Goal: Task Accomplishment & Management: Use online tool/utility

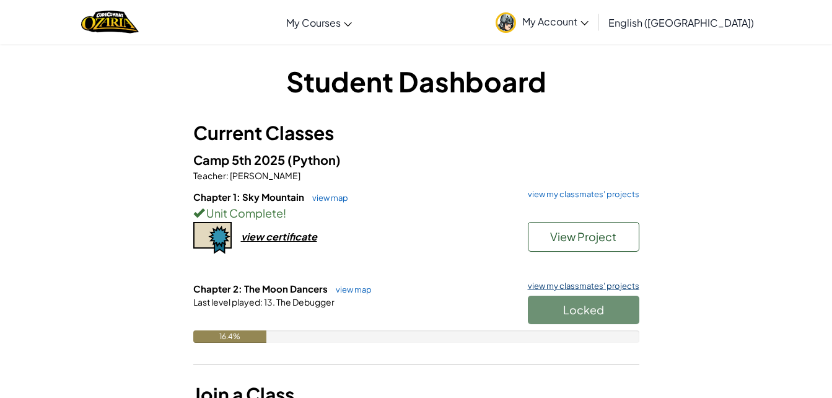
click at [564, 283] on link "view my classmates' projects" at bounding box center [581, 286] width 118 height 8
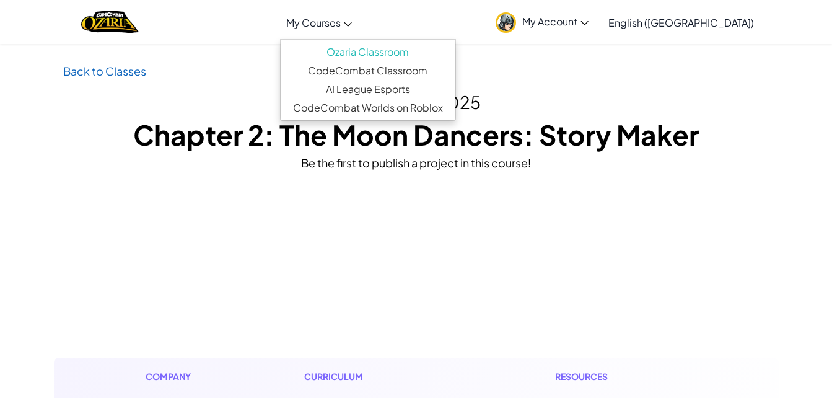
click at [358, 10] on link "My Courses" at bounding box center [319, 22] width 78 height 33
click at [135, 23] on img "Home" at bounding box center [110, 21] width 58 height 25
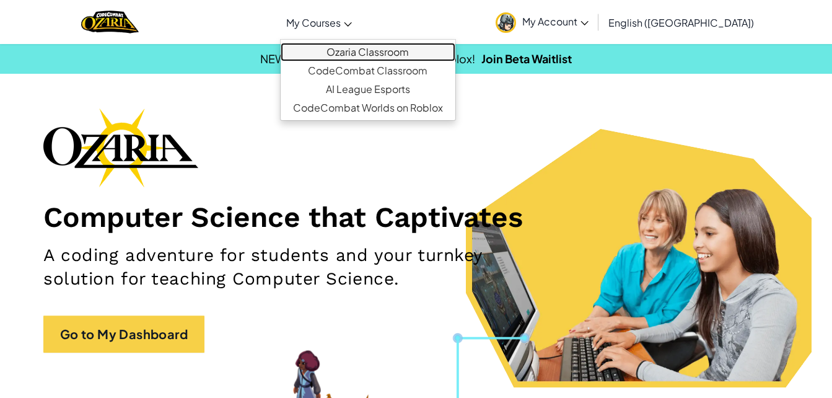
click at [388, 53] on link "Ozaria Classroom" at bounding box center [368, 52] width 175 height 19
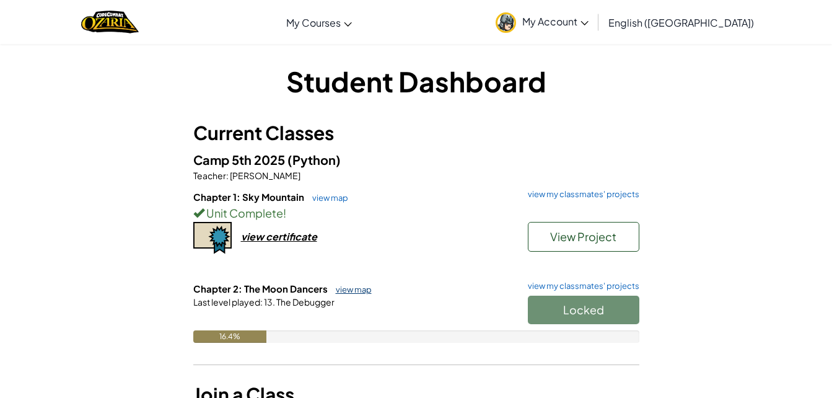
click at [348, 289] on link "view map" at bounding box center [351, 289] width 42 height 10
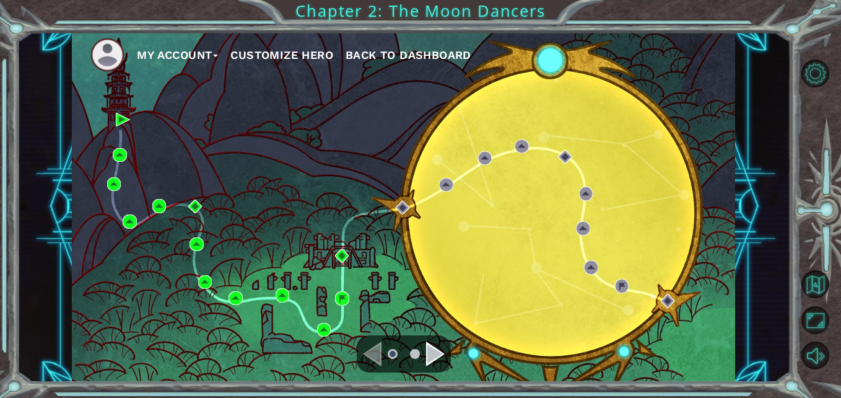
click at [247, 46] on button "Customize Hero" at bounding box center [281, 55] width 103 height 19
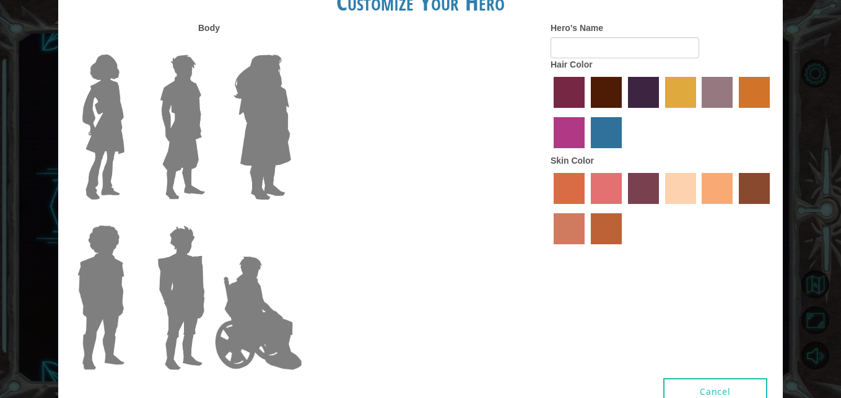
type input "Frosty"
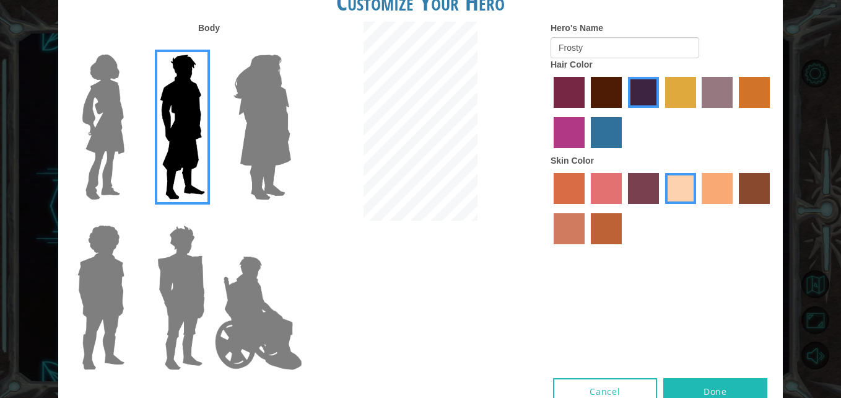
click at [255, 86] on img at bounding box center [263, 127] width 68 height 155
click at [291, 46] on input "Hero Amethyst" at bounding box center [291, 46] width 0 height 0
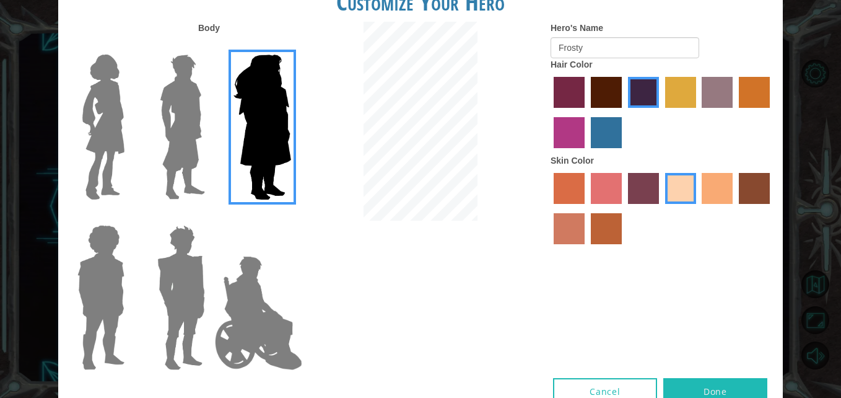
click at [181, 302] on img at bounding box center [181, 297] width 58 height 155
click at [210, 217] on input "Hero Garnet" at bounding box center [210, 217] width 0 height 0
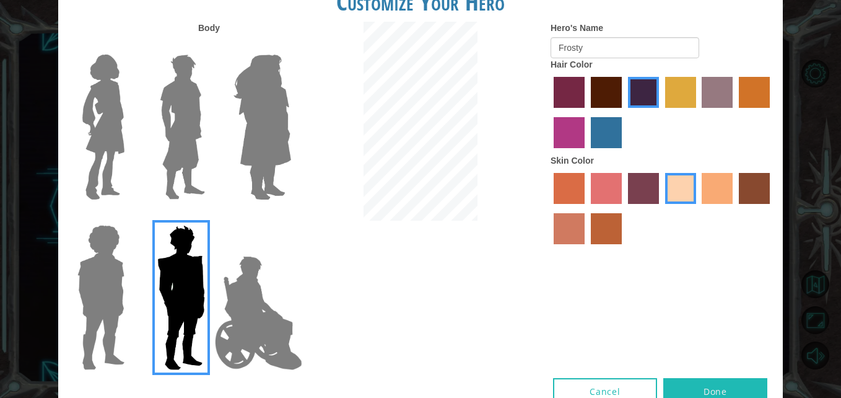
click at [157, 306] on img at bounding box center [181, 297] width 58 height 155
click at [210, 217] on input "Hero Garnet" at bounding box center [210, 217] width 0 height 0
click at [135, 320] on div at bounding box center [98, 293] width 81 height 170
click at [122, 320] on img at bounding box center [100, 297] width 57 height 155
click at [129, 217] on input "Hero Steven" at bounding box center [129, 217] width 0 height 0
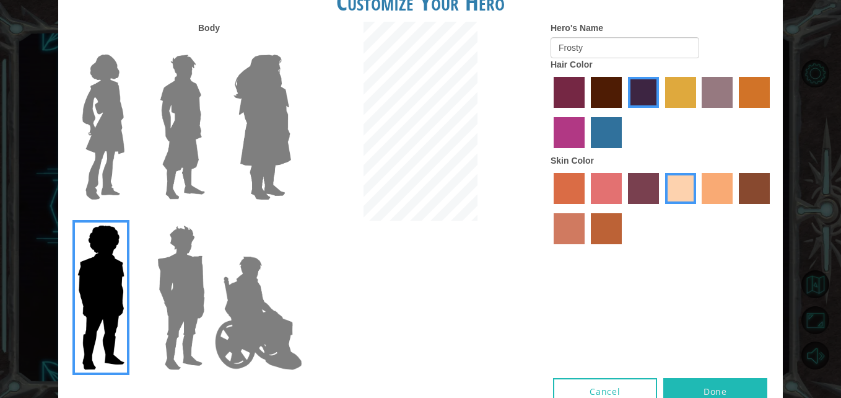
click at [184, 163] on img at bounding box center [182, 127] width 55 height 155
click at [210, 46] on input "Hero Lars" at bounding box center [210, 46] width 0 height 0
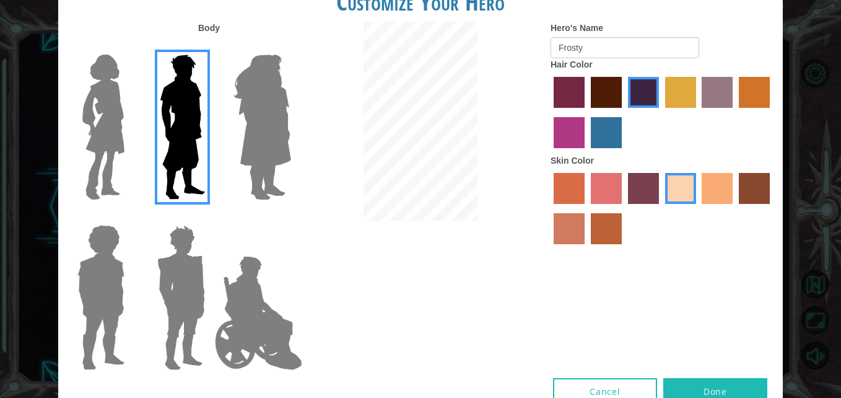
click at [248, 308] on img at bounding box center [258, 313] width 97 height 124
click at [291, 217] on input "Hero Jamie" at bounding box center [291, 217] width 0 height 0
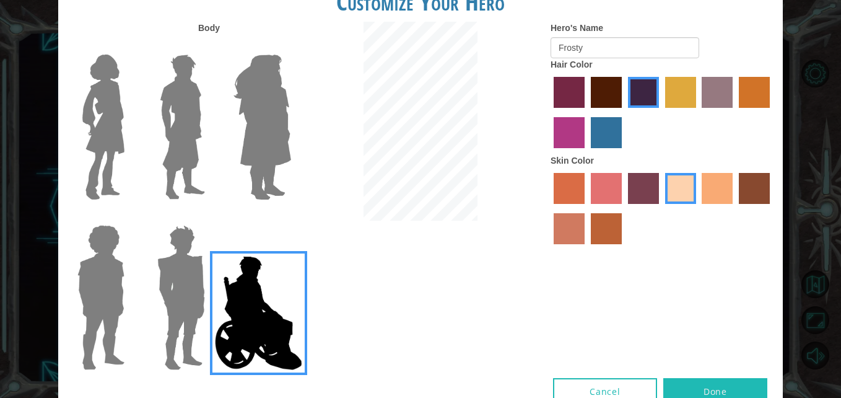
click at [175, 317] on img at bounding box center [181, 297] width 58 height 155
click at [210, 217] on input "Hero Garnet" at bounding box center [210, 217] width 0 height 0
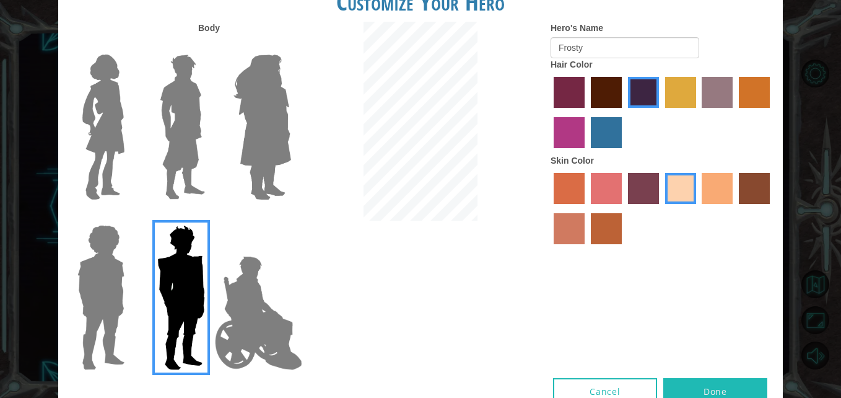
click at [194, 227] on img at bounding box center [181, 297] width 58 height 155
click at [210, 217] on input "Hero Garnet" at bounding box center [210, 217] width 0 height 0
click at [182, 165] on img at bounding box center [182, 127] width 55 height 155
click at [210, 46] on input "Hero Lars" at bounding box center [210, 46] width 0 height 0
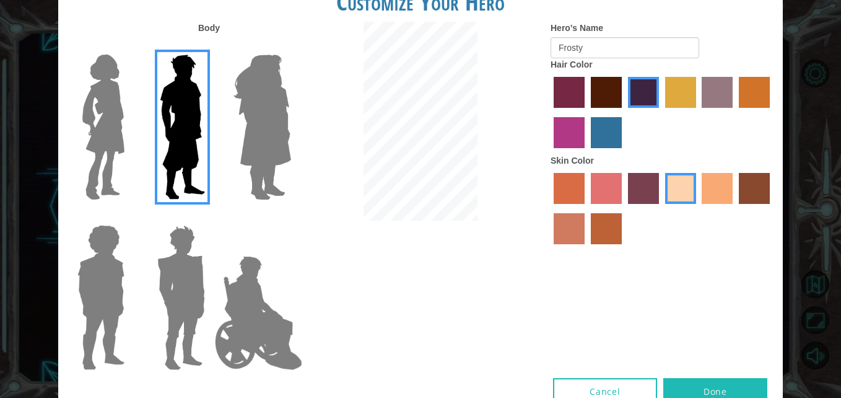
click at [577, 201] on label "sorbus skin color" at bounding box center [569, 188] width 31 height 31
click at [550, 208] on input "sorbus skin color" at bounding box center [550, 208] width 0 height 0
click at [598, 199] on label "froly skin color" at bounding box center [606, 188] width 31 height 31
click at [587, 208] on input "froly skin color" at bounding box center [587, 208] width 0 height 0
click at [571, 235] on label "burning sand skin color" at bounding box center [569, 228] width 31 height 31
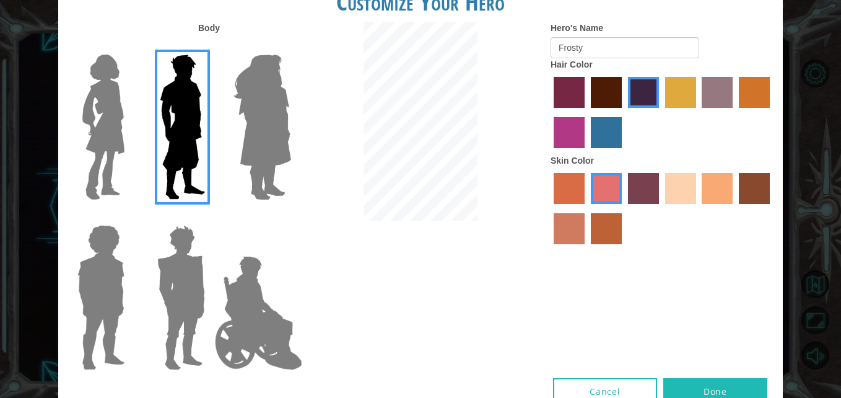
click at [772, 208] on input "burning sand skin color" at bounding box center [772, 208] width 0 height 0
click at [753, 190] on label "karma skin color" at bounding box center [754, 188] width 31 height 31
click at [735, 208] on input "karma skin color" at bounding box center [735, 208] width 0 height 0
click at [615, 82] on label "maroon hair color" at bounding box center [606, 92] width 31 height 31
click at [587, 112] on input "maroon hair color" at bounding box center [587, 112] width 0 height 0
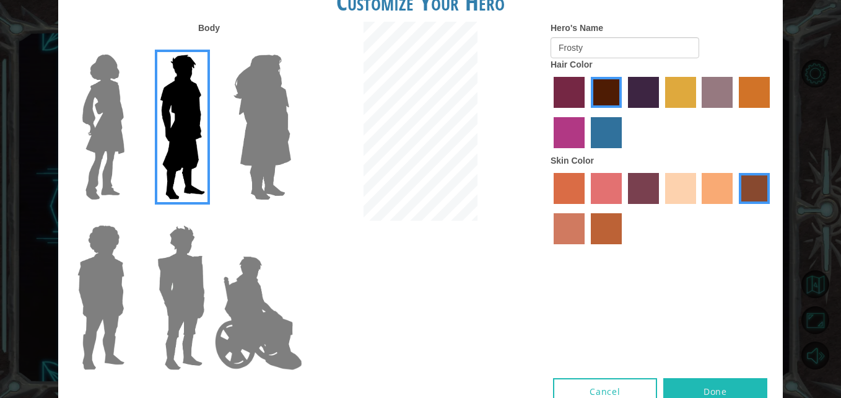
click at [643, 88] on label "hot purple hair color" at bounding box center [643, 92] width 31 height 31
click at [624, 112] on input "hot purple hair color" at bounding box center [624, 112] width 0 height 0
click at [691, 201] on label "sandy beach skin color" at bounding box center [680, 188] width 31 height 31
click at [661, 208] on input "sandy beach skin color" at bounding box center [661, 208] width 0 height 0
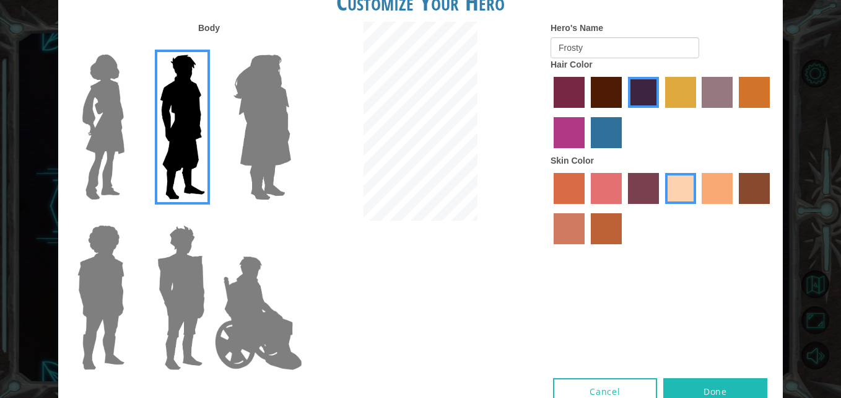
click at [718, 197] on label "tacao skin color" at bounding box center [717, 188] width 31 height 31
click at [698, 208] on input "tacao skin color" at bounding box center [698, 208] width 0 height 0
click at [591, 237] on label "smoke tree skin color" at bounding box center [606, 228] width 31 height 31
click at [587, 248] on input "smoke tree skin color" at bounding box center [587, 248] width 0 height 0
click at [551, 230] on div at bounding box center [662, 210] width 223 height 81
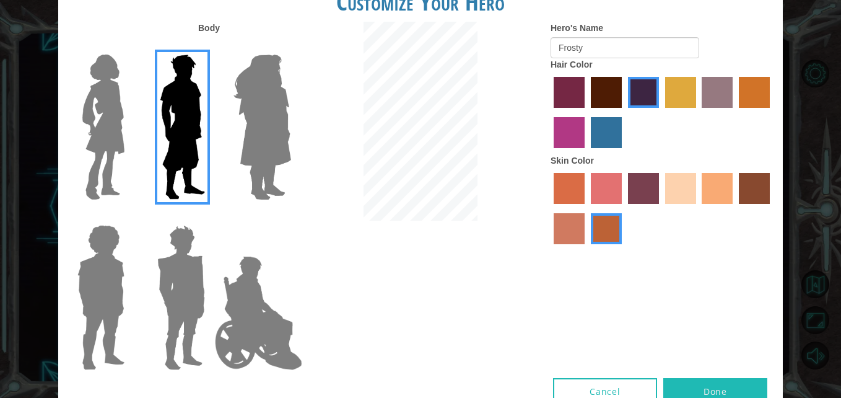
click at [563, 227] on label "burning sand skin color" at bounding box center [569, 228] width 31 height 31
click at [772, 208] on input "burning sand skin color" at bounding box center [772, 208] width 0 height 0
click at [612, 191] on label "froly skin color" at bounding box center [606, 188] width 31 height 31
click at [587, 208] on input "froly skin color" at bounding box center [587, 208] width 0 height 0
click at [641, 180] on label "tosca skin color" at bounding box center [643, 188] width 31 height 31
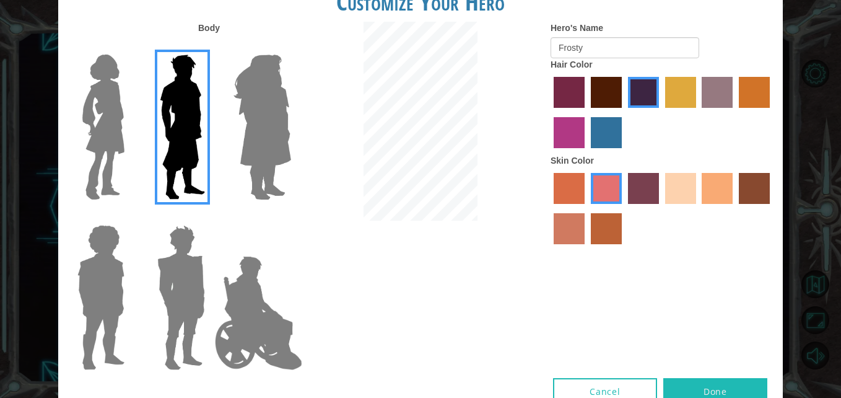
click at [624, 208] on input "tosca skin color" at bounding box center [624, 208] width 0 height 0
click at [724, 198] on label "tacao skin color" at bounding box center [717, 188] width 31 height 31
click at [698, 208] on input "tacao skin color" at bounding box center [698, 208] width 0 height 0
click at [112, 131] on img at bounding box center [103, 127] width 52 height 155
click at [129, 46] on input "Hero Connie" at bounding box center [129, 46] width 0 height 0
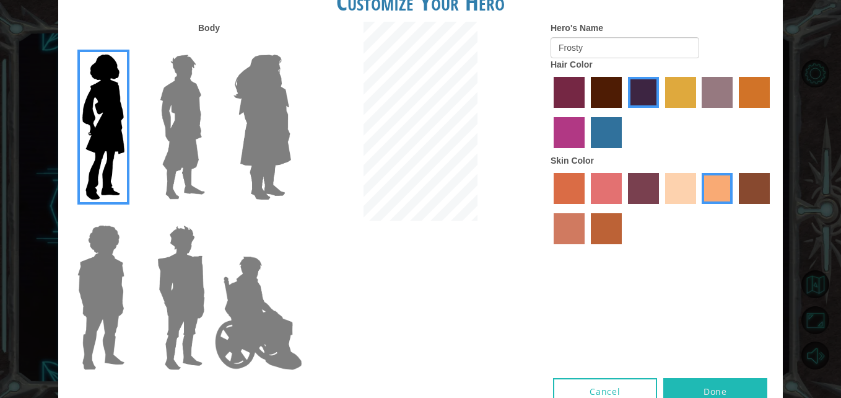
click at [196, 125] on img at bounding box center [182, 127] width 55 height 155
click at [210, 46] on input "Hero Lars" at bounding box center [210, 46] width 0 height 0
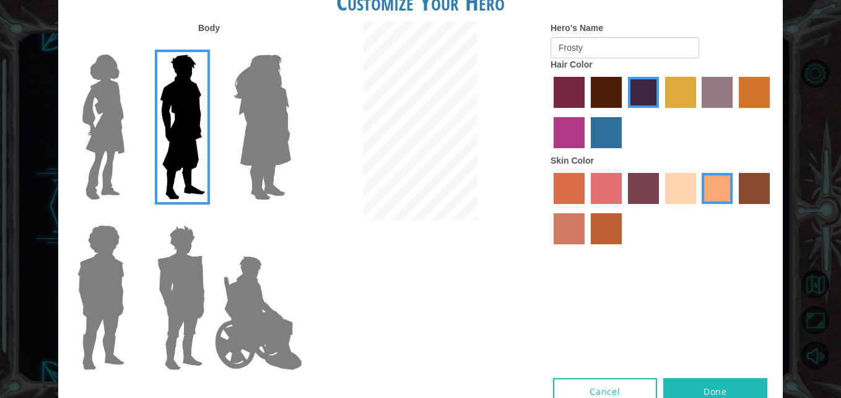
click at [691, 389] on button "Done" at bounding box center [716, 392] width 104 height 28
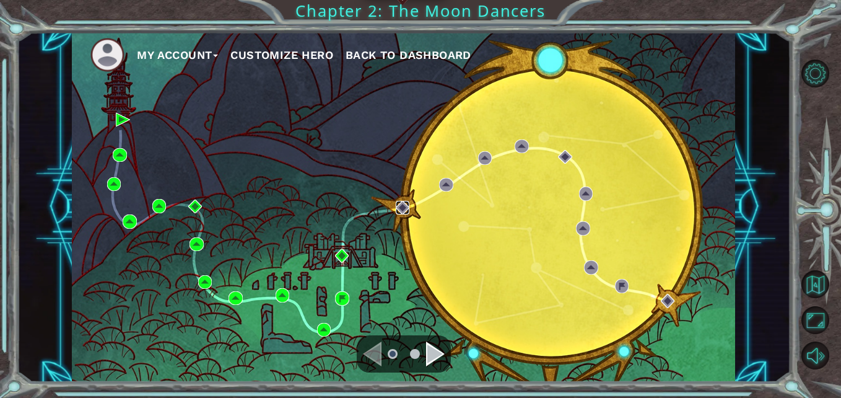
click at [403, 203] on img at bounding box center [403, 208] width 14 height 14
click at [113, 55] on img at bounding box center [107, 55] width 34 height 34
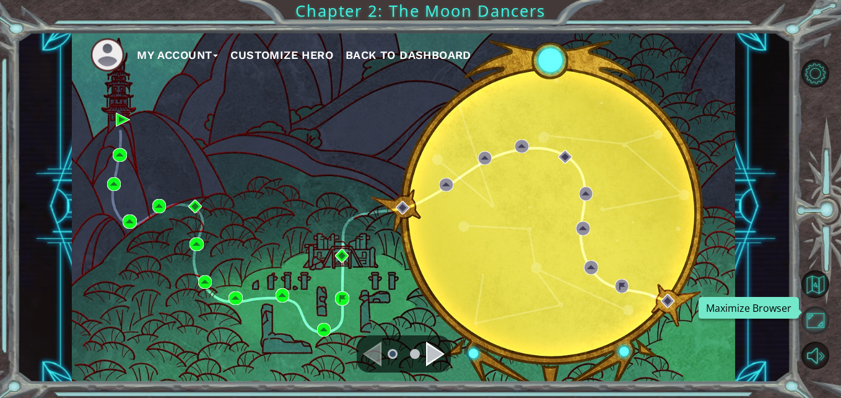
click at [811, 315] on button "Maximize Browser" at bounding box center [816, 320] width 28 height 28
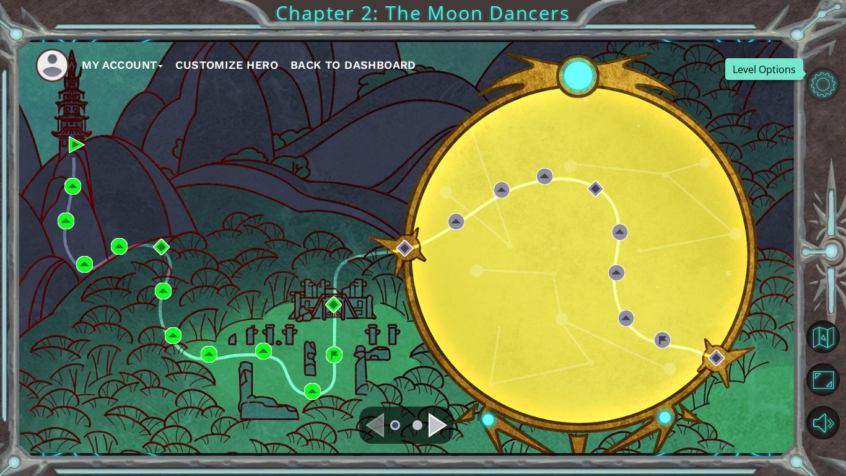
click at [826, 82] on button "Level Options" at bounding box center [823, 84] width 33 height 33
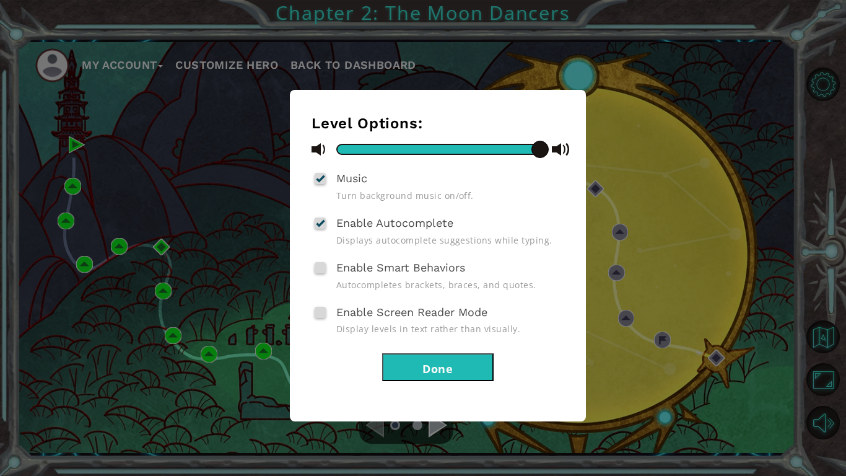
click at [440, 358] on button "Done" at bounding box center [438, 367] width 112 height 28
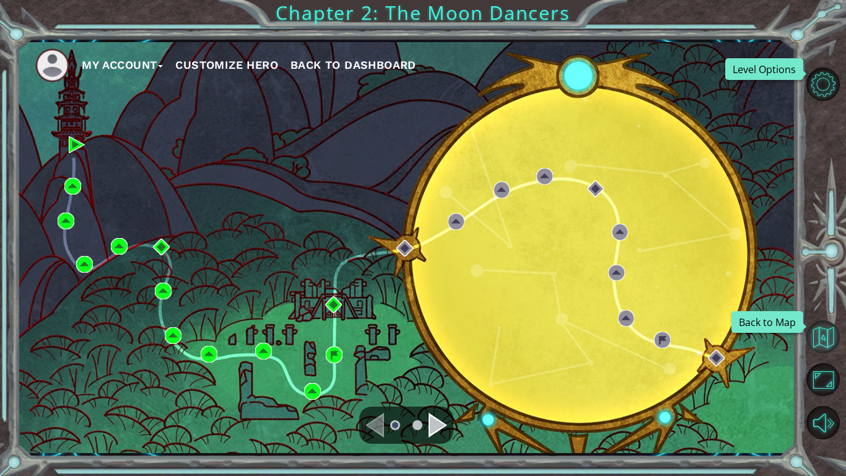
click at [827, 336] on button "Back to Map" at bounding box center [823, 336] width 33 height 33
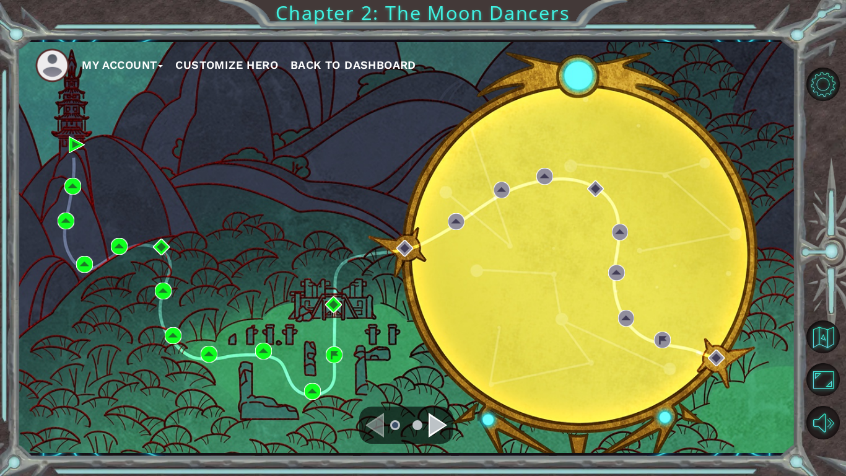
click at [364, 65] on span "Back to Dashboard" at bounding box center [354, 64] width 126 height 13
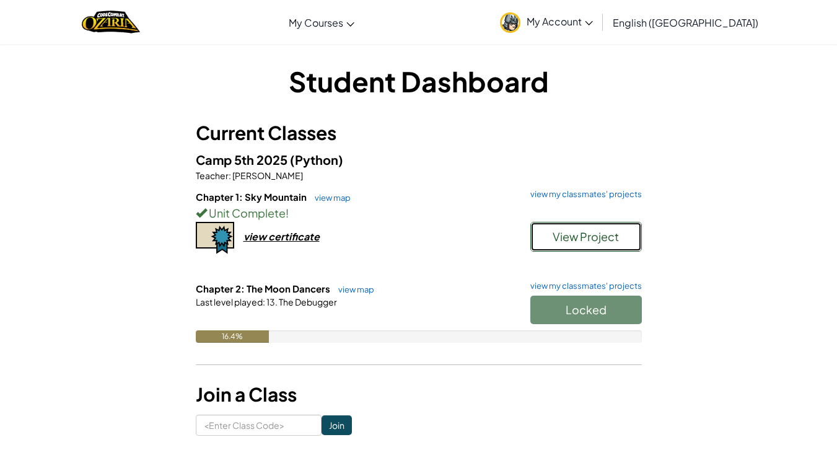
click at [586, 233] on span "View Project" at bounding box center [586, 236] width 66 height 14
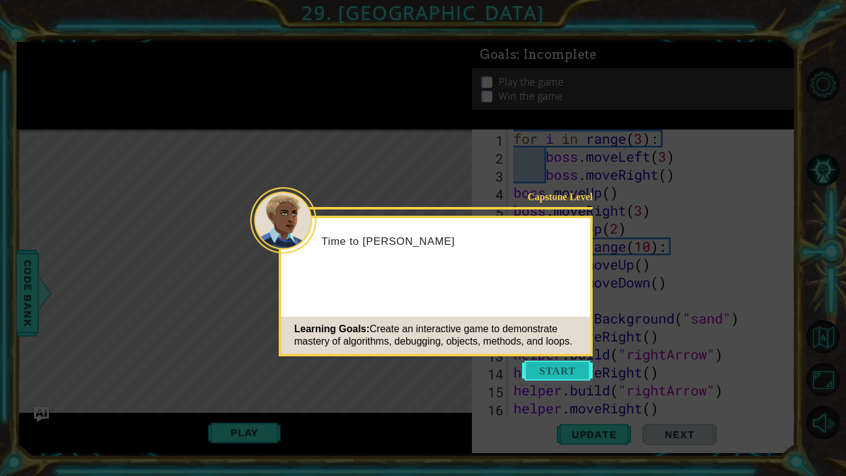
click at [544, 378] on button "Start" at bounding box center [557, 371] width 71 height 20
click at [552, 368] on icon at bounding box center [423, 238] width 846 height 476
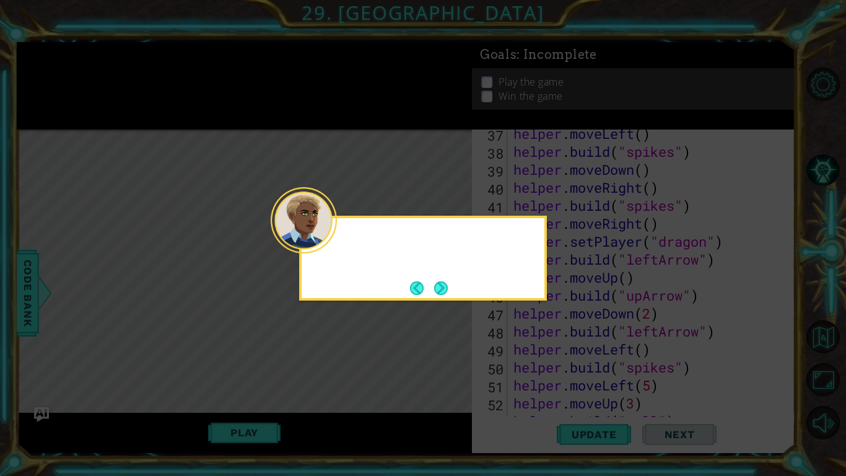
scroll to position [737, 0]
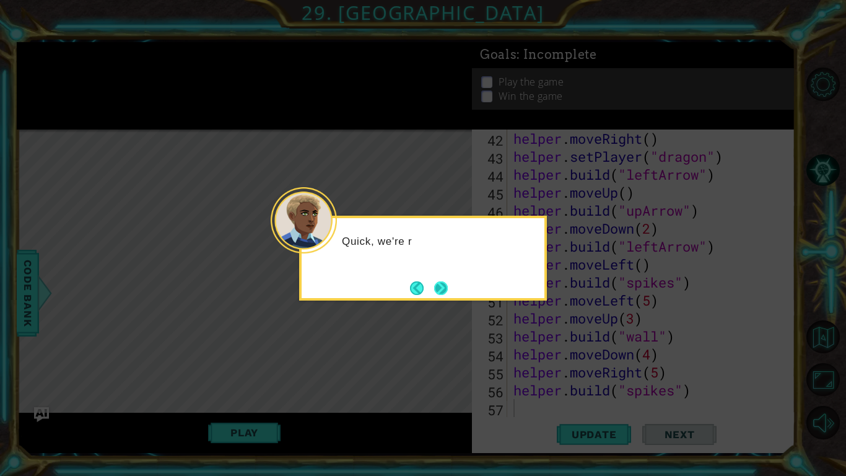
click at [442, 283] on button "Next" at bounding box center [441, 288] width 14 height 14
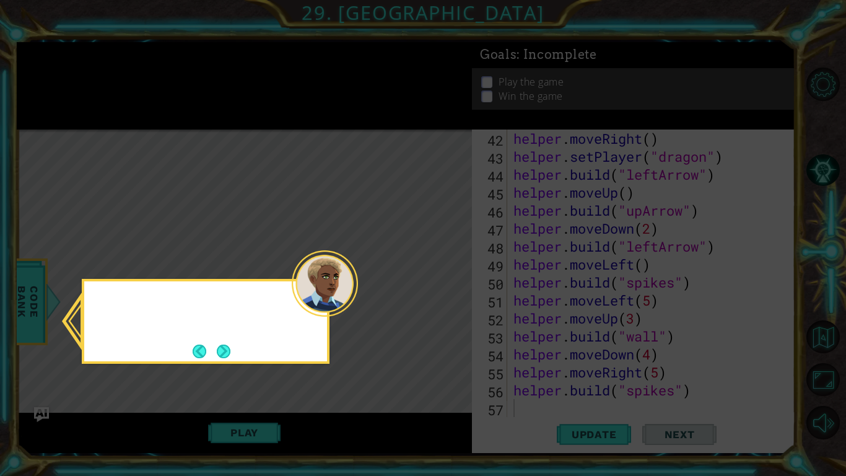
click at [441, 283] on icon at bounding box center [423, 238] width 846 height 476
click at [229, 347] on button "Next" at bounding box center [224, 351] width 14 height 14
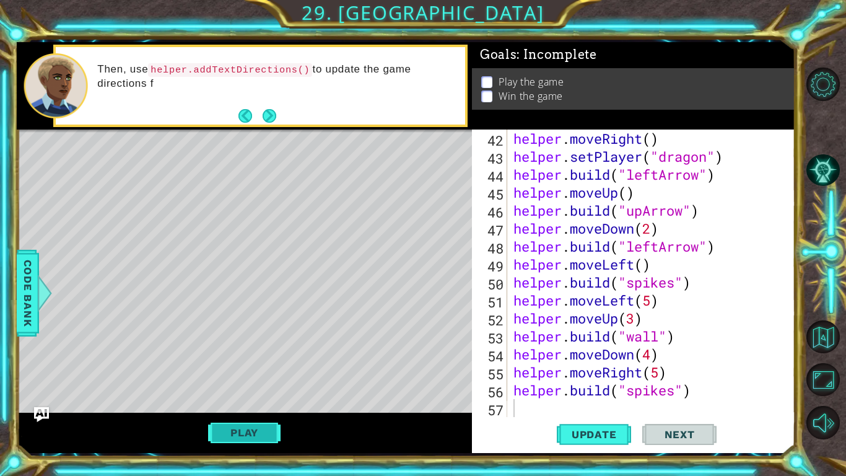
click at [252, 397] on button "Play" at bounding box center [244, 433] width 72 height 24
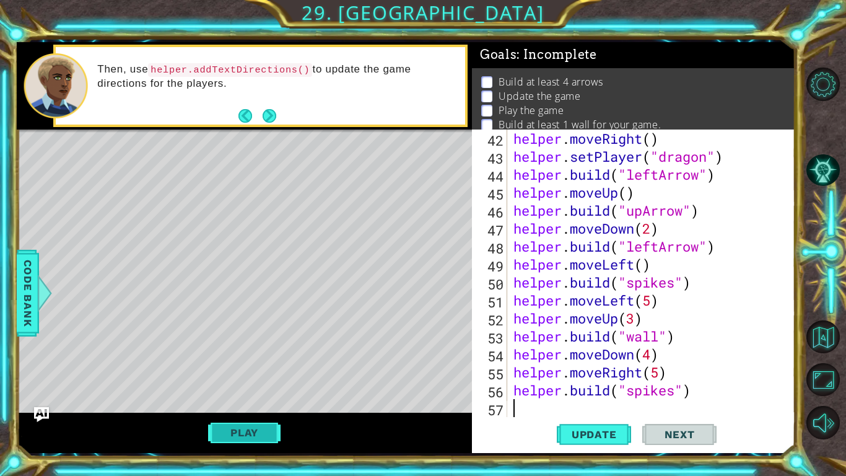
type textarea "d"
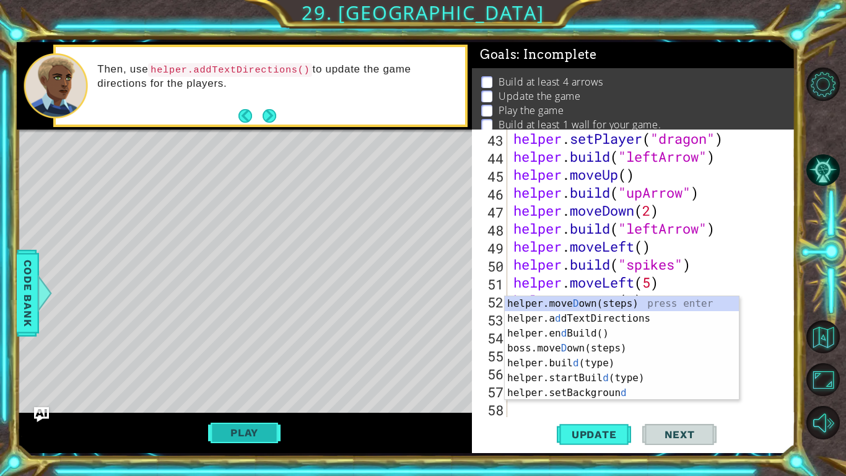
scroll to position [755, 0]
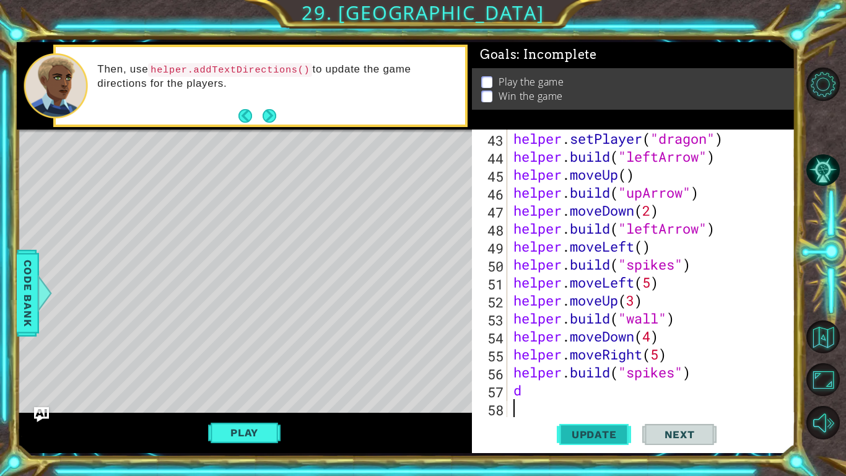
type textarea "d"
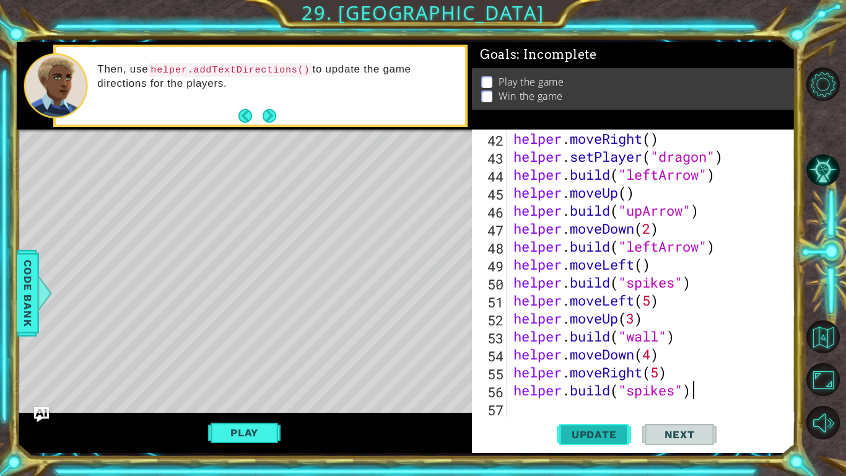
scroll to position [737, 0]
click at [598, 397] on span "Update" at bounding box center [594, 434] width 70 height 12
click at [237, 397] on button "Play" at bounding box center [244, 433] width 72 height 24
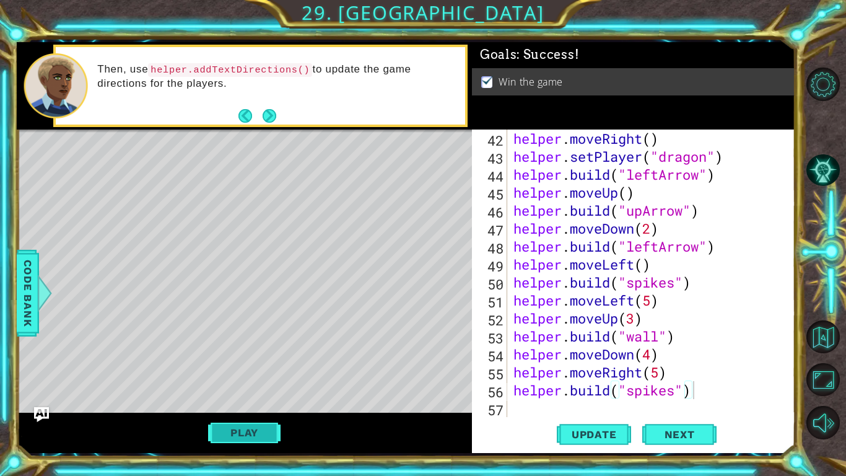
click at [247, 397] on button "Play" at bounding box center [244, 433] width 72 height 24
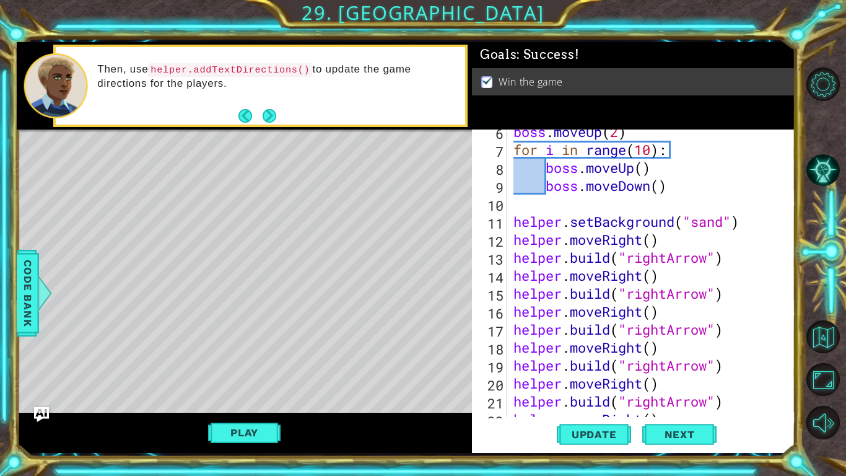
scroll to position [0, 0]
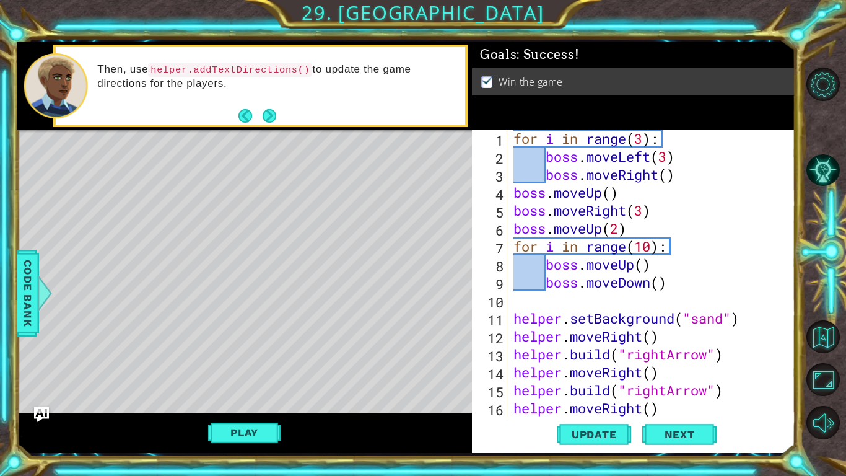
type textarea "for i in range(3):"
click at [673, 143] on div "for i in range ( 3 ) : boss . moveLeft ( 3 ) boss . moveRight ( ) boss . moveUp…" at bounding box center [650, 290] width 278 height 323
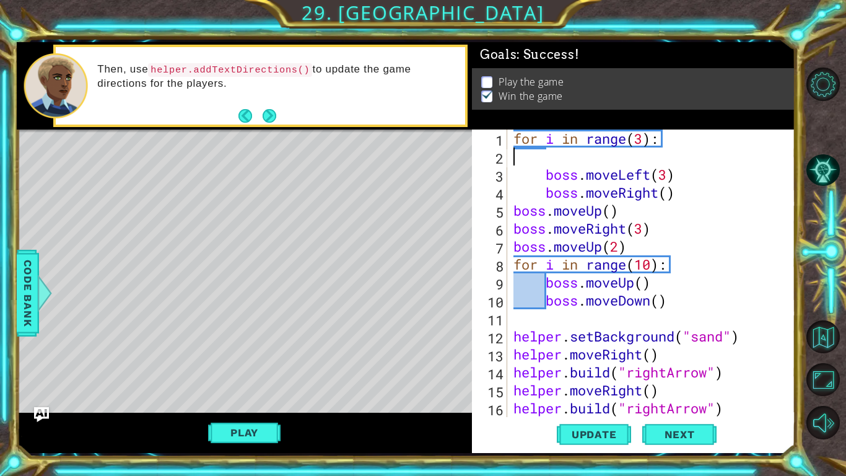
type textarea "for i in range(3):"
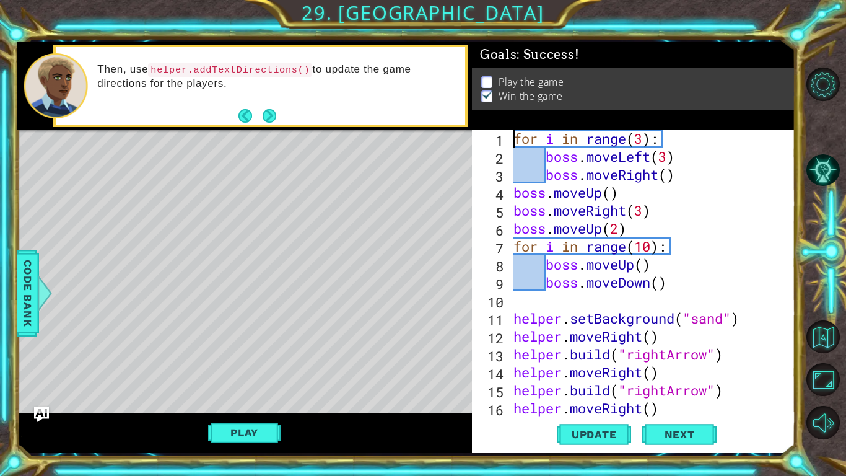
click at [512, 144] on div "for i in range ( 3 ) : boss . moveLeft ( 3 ) boss . moveRight ( ) boss . moveUp…" at bounding box center [650, 290] width 278 height 323
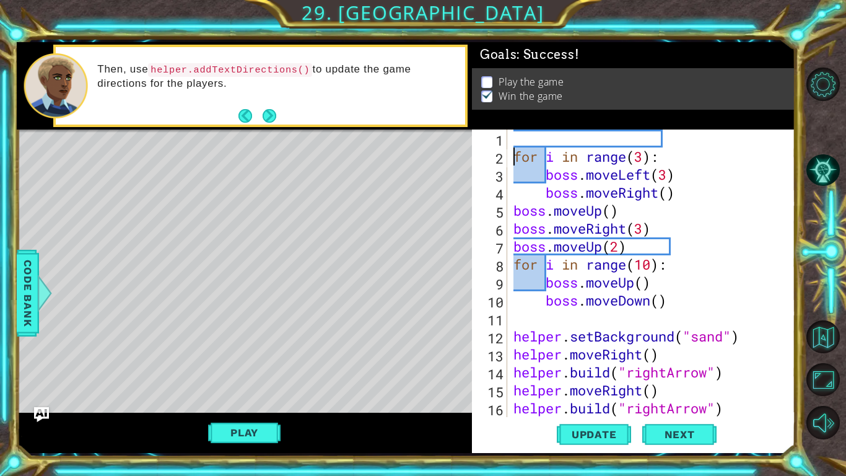
click at [515, 139] on div "for i in range ( 3 ) : boss . moveLeft ( 3 ) boss . moveRight ( ) boss . moveUp…" at bounding box center [650, 290] width 278 height 323
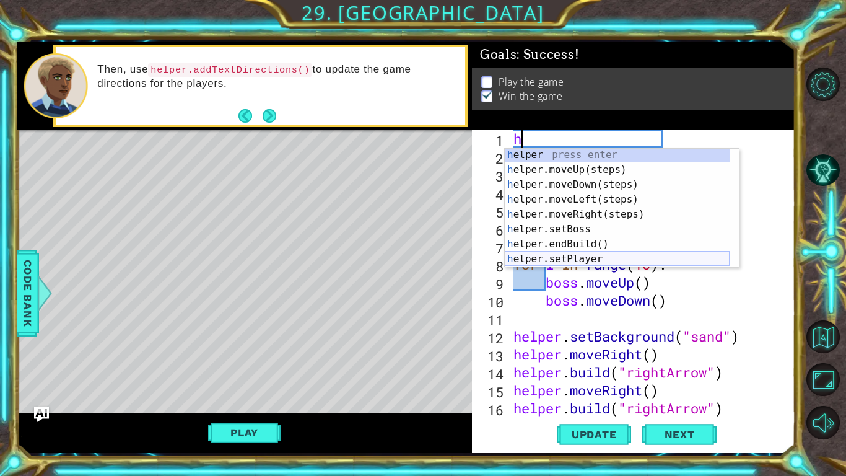
scroll to position [9, 0]
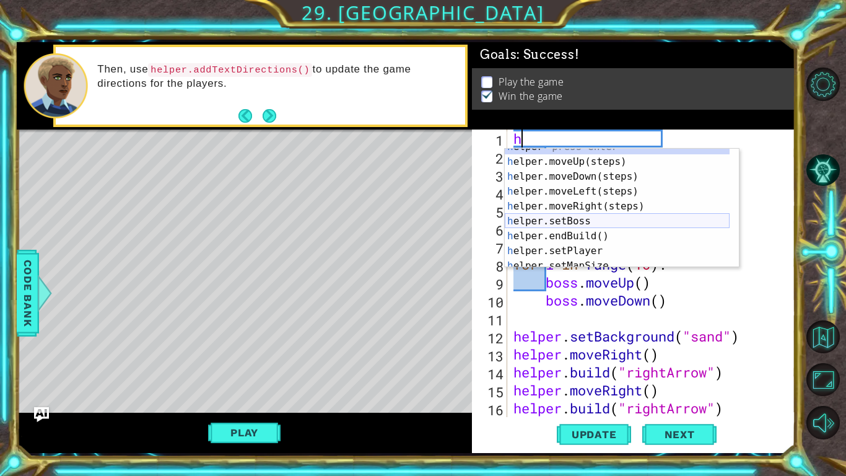
click at [545, 224] on div "h elper press enter h elper.moveUp(steps) press enter h elper.moveDown(steps) p…" at bounding box center [617, 213] width 225 height 149
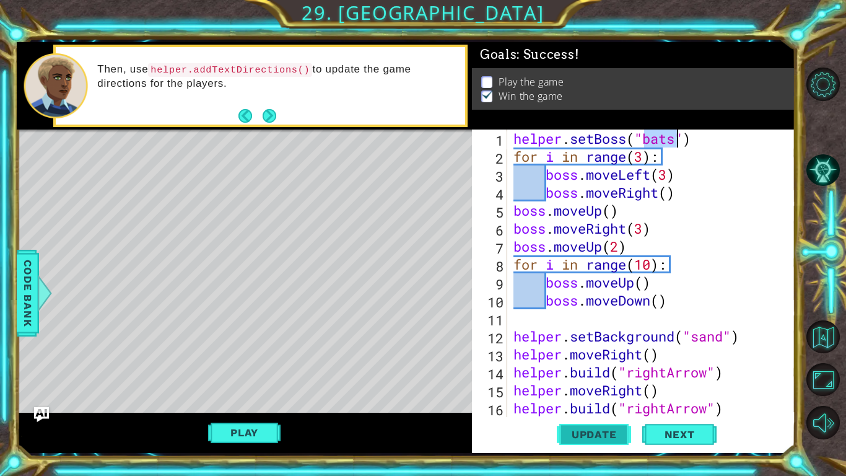
click at [576, 397] on button "Update" at bounding box center [594, 434] width 74 height 32
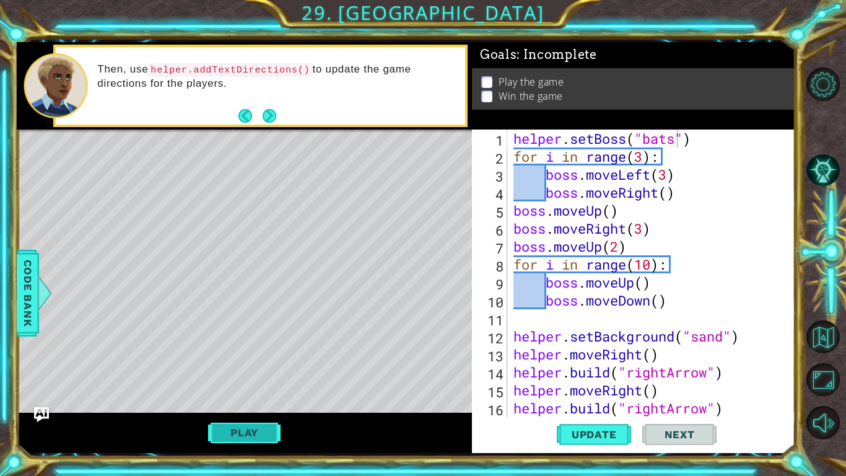
click at [229, 397] on button "Play" at bounding box center [244, 433] width 72 height 24
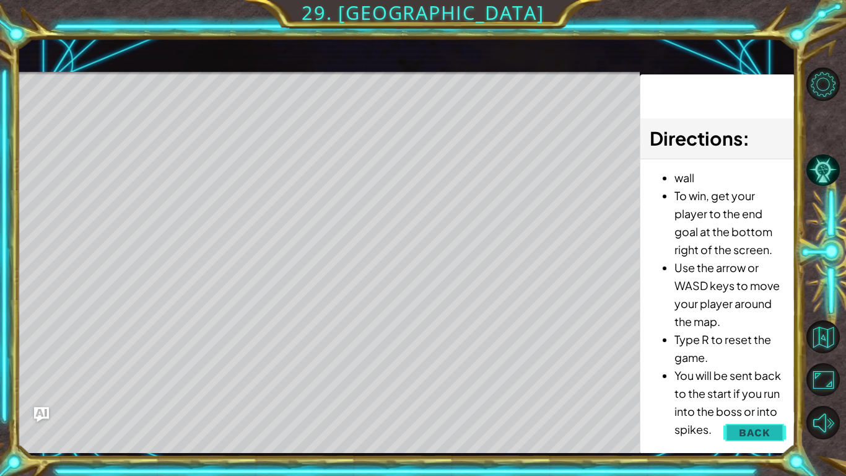
click at [732, 397] on button "Back" at bounding box center [755, 432] width 63 height 25
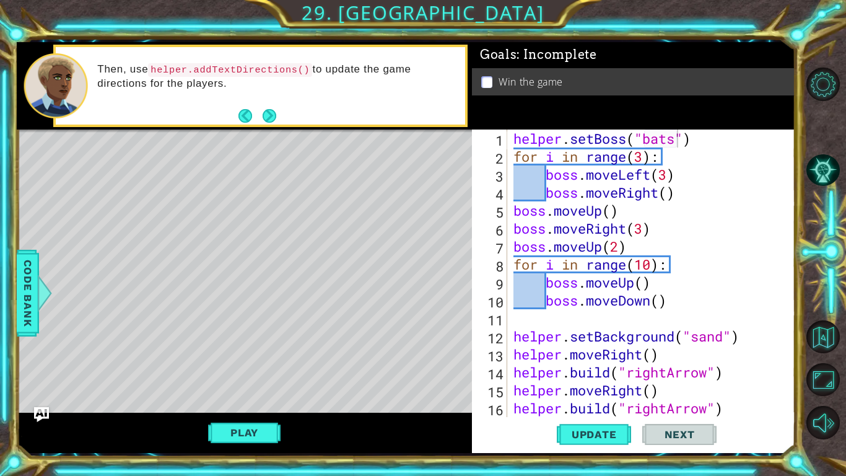
click at [675, 141] on div "helper . setBoss ( "bats" ) for i in range ( 3 ) : boss . moveLeft ( 3 ) boss .…" at bounding box center [650, 290] width 278 height 323
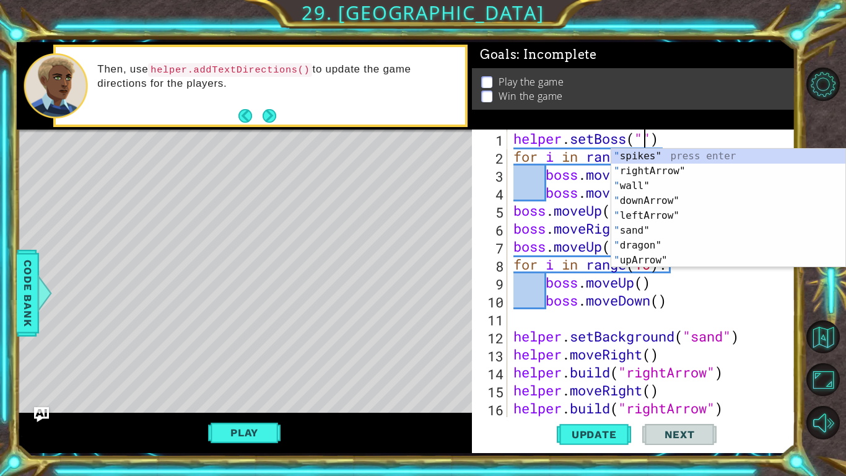
scroll to position [0, 6]
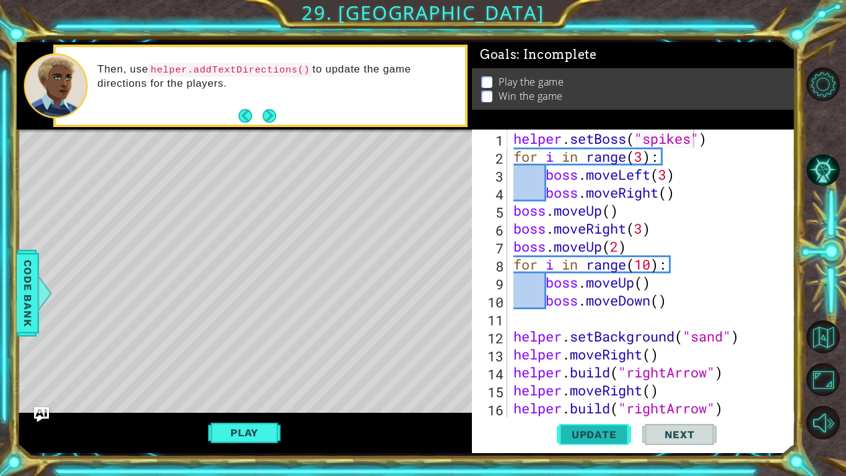
click at [594, 397] on span "Update" at bounding box center [594, 434] width 70 height 12
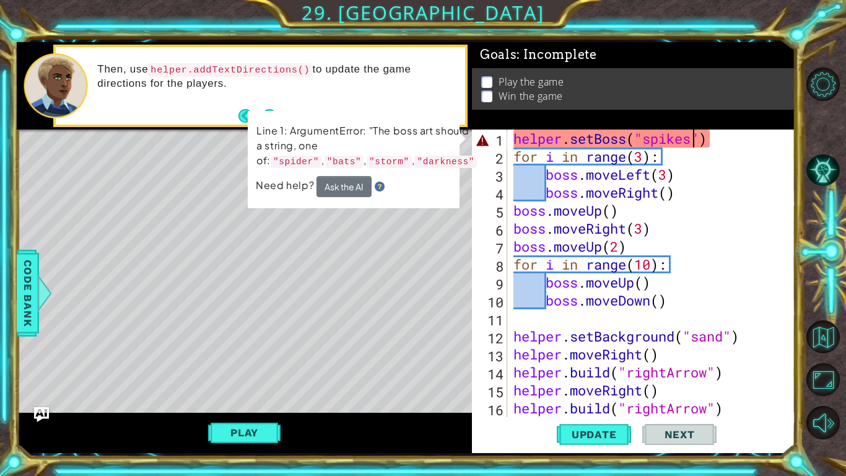
click at [691, 139] on div "helper . setBoss ( "spikes" ) for i in range ( 3 ) : boss . moveLeft ( 3 ) boss…" at bounding box center [650, 290] width 278 height 323
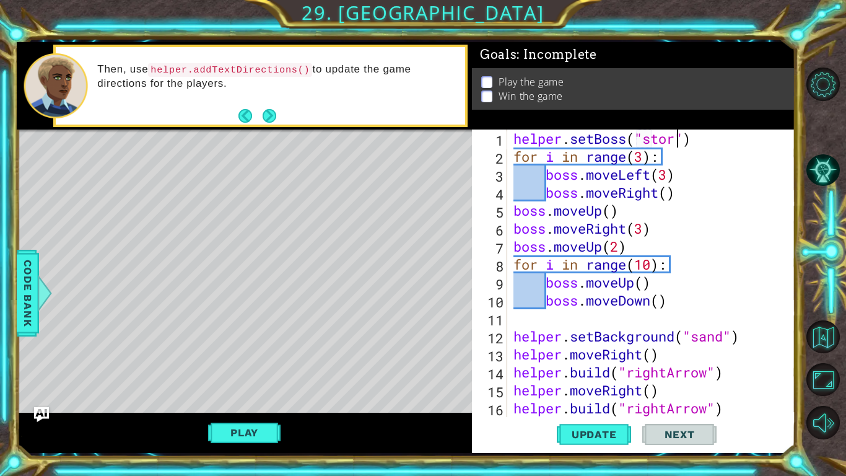
scroll to position [0, 7]
type textarea "helper.setBoss("storm")"
click at [609, 397] on button "Update" at bounding box center [594, 434] width 74 height 32
click at [268, 397] on button "Play" at bounding box center [244, 433] width 72 height 24
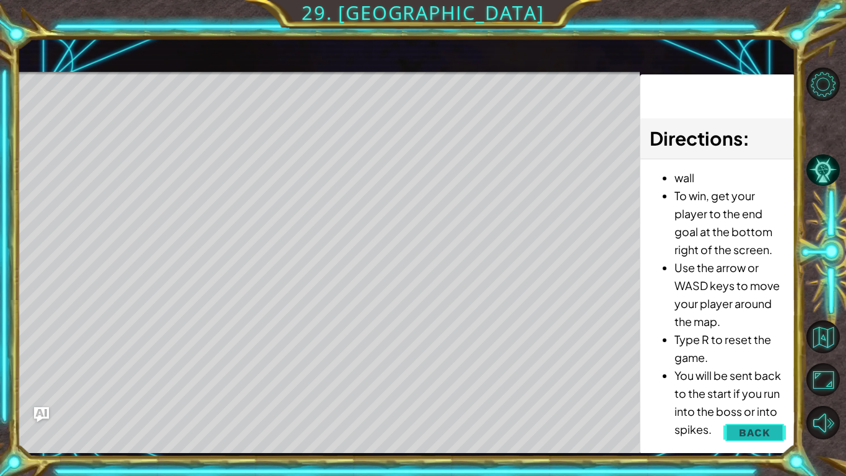
click at [752, 397] on span "Back" at bounding box center [755, 432] width 32 height 12
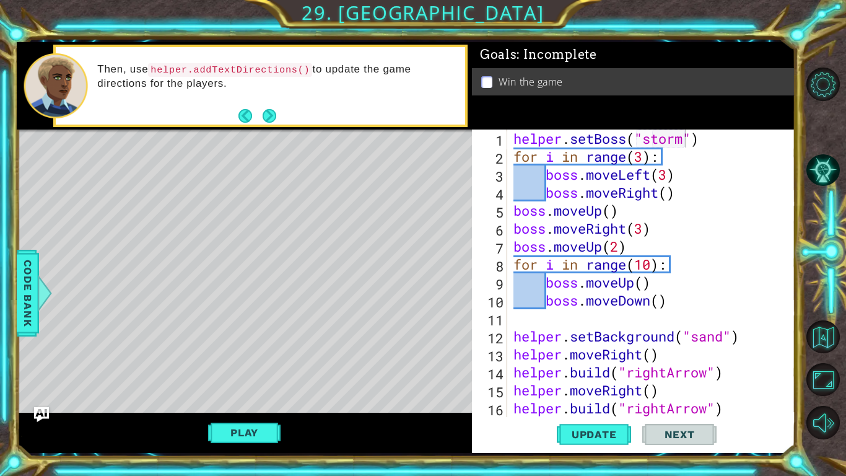
scroll to position [0, 0]
click at [512, 139] on div "helper . setBoss ( "storm" ) for i in range ( 3 ) : boss . moveLeft ( 3 ) boss …" at bounding box center [650, 290] width 278 height 323
click at [537, 326] on div "helper . setBoss ( "storm" ) for i in range ( 3 ) : boss . moveLeft ( 3 ) boss …" at bounding box center [650, 290] width 278 height 323
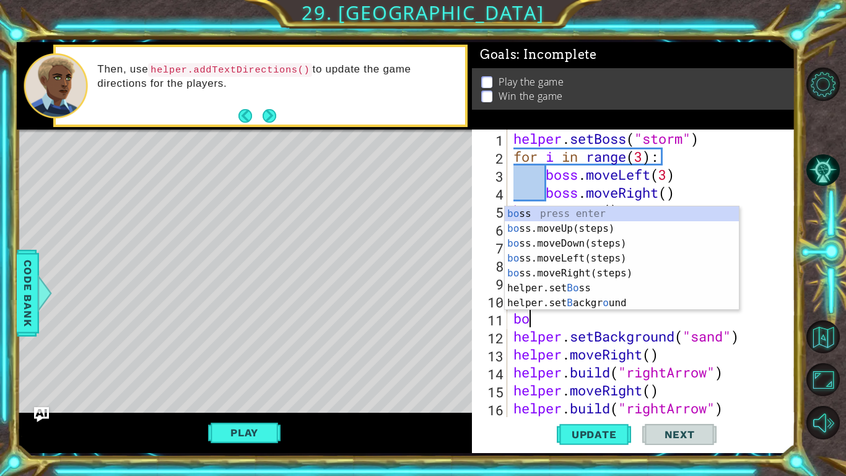
type textarea "b"
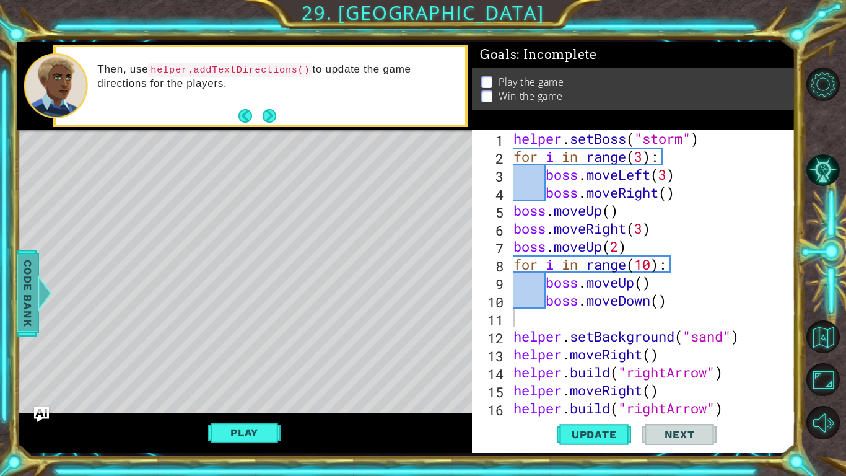
click at [29, 286] on span "Code Bank" at bounding box center [28, 293] width 20 height 76
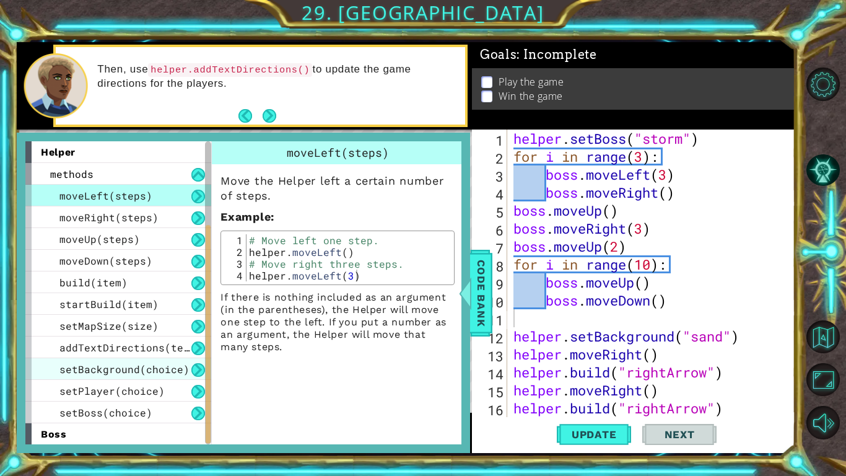
scroll to position [131, 0]
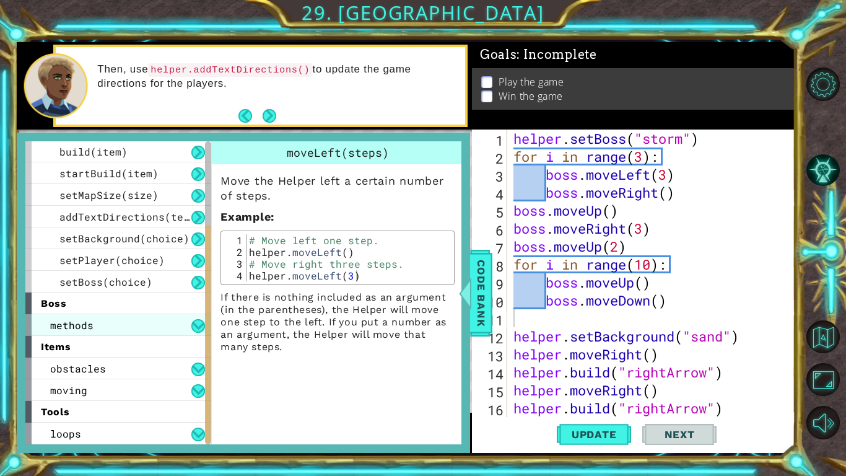
click at [177, 327] on div "methods" at bounding box center [118, 325] width 186 height 22
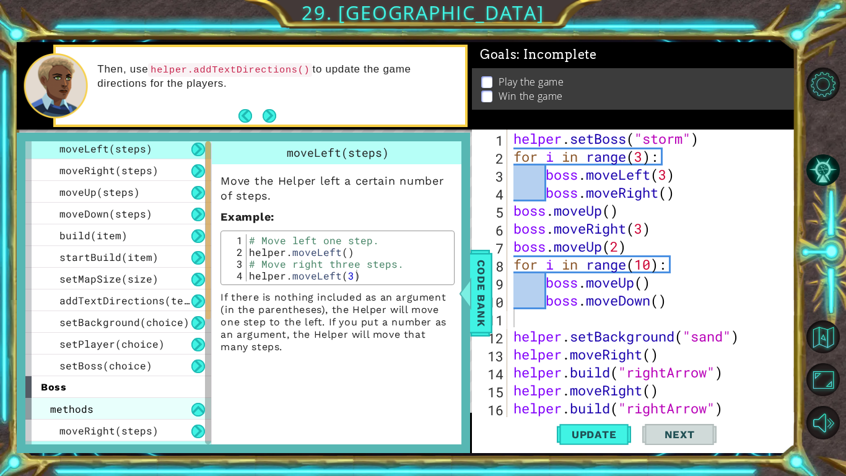
scroll to position [0, 0]
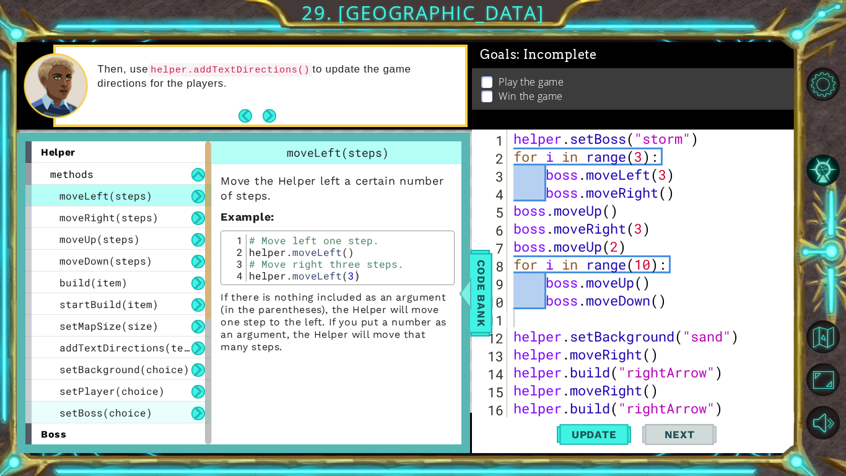
click at [154, 397] on div "setBoss(choice)" at bounding box center [118, 412] width 186 height 22
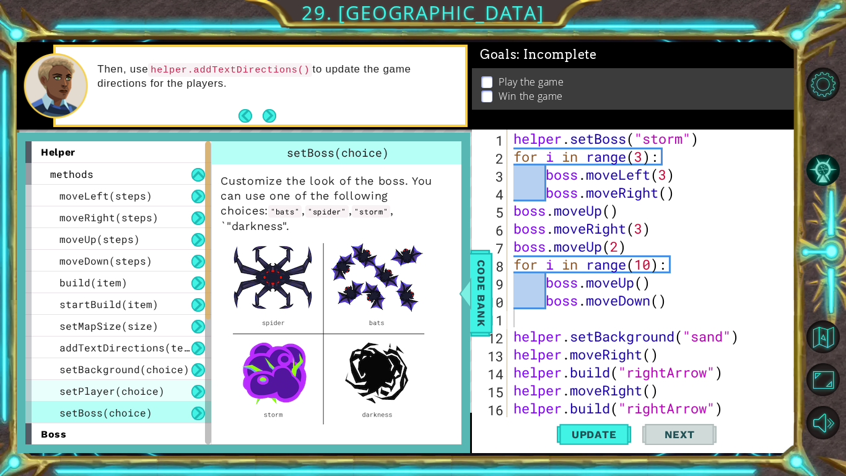
click at [118, 391] on span "setPlayer(choice)" at bounding box center [111, 390] width 105 height 13
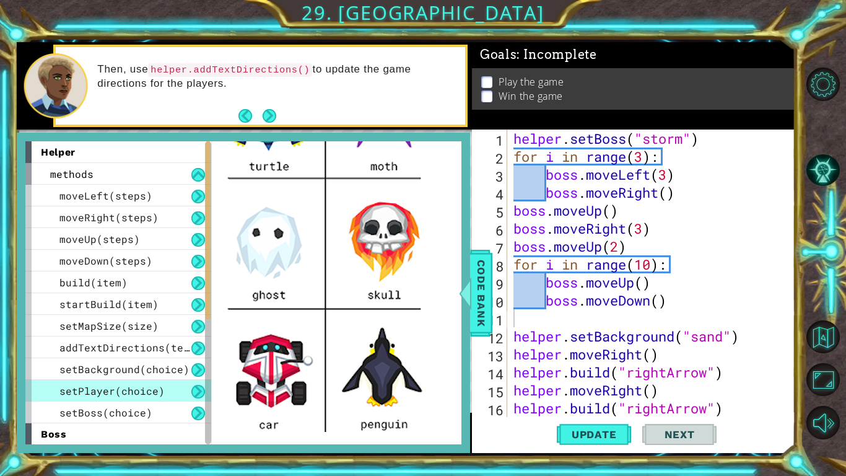
scroll to position [154, 0]
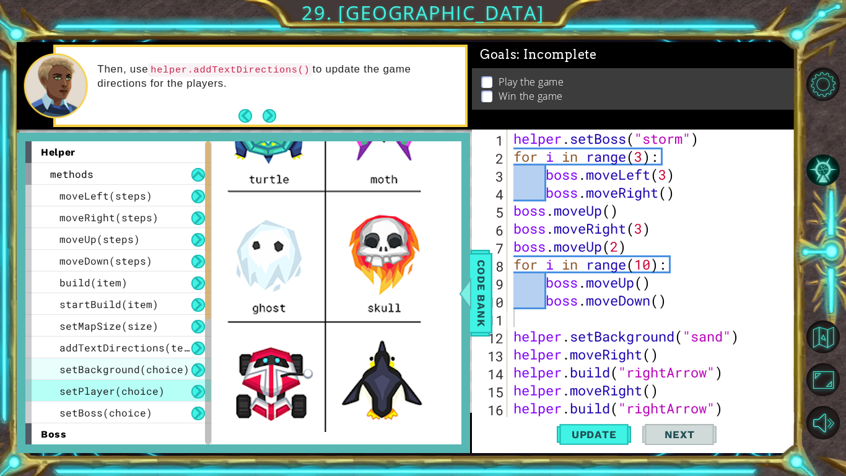
click at [135, 365] on span "setBackground(choice)" at bounding box center [124, 368] width 130 height 13
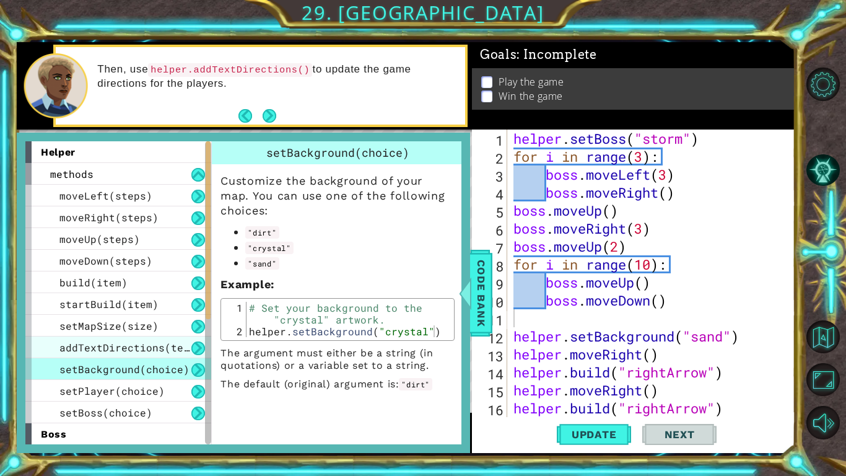
click at [83, 351] on span "addTextDirections(text)" at bounding box center [130, 347] width 143 height 13
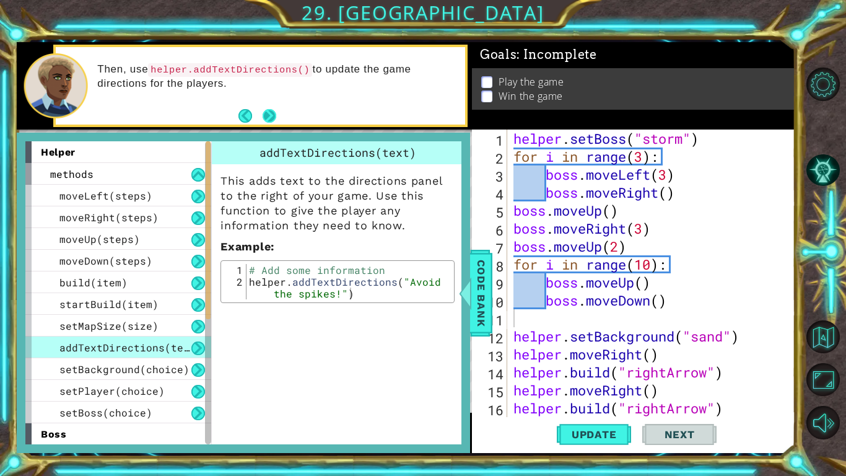
click at [271, 110] on button "Next" at bounding box center [269, 116] width 14 height 14
click at [271, 110] on div "Then, use helper.addTextDirections() to update the game directions for the play…" at bounding box center [244, 85] width 455 height 87
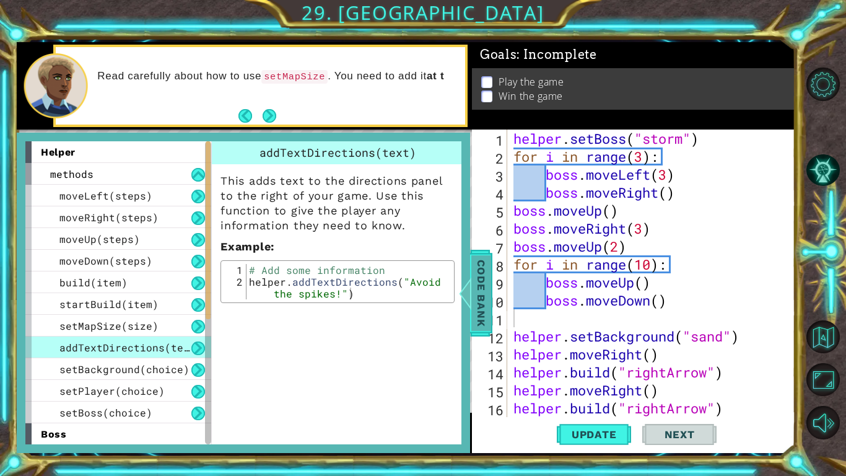
click at [472, 312] on span "Code Bank" at bounding box center [482, 293] width 20 height 76
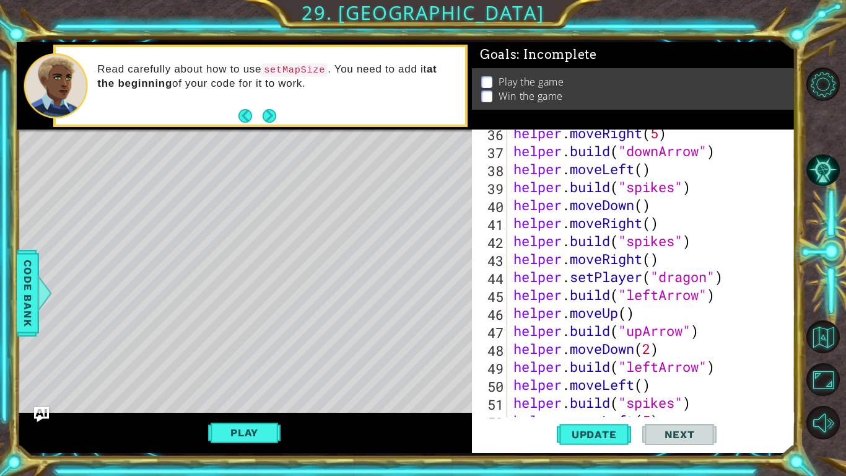
scroll to position [635, 0]
click at [711, 278] on div "helper . moveRight ( 5 ) helper . build ( "downArrow" ) helper . moveLeft ( ) h…" at bounding box center [650, 285] width 278 height 323
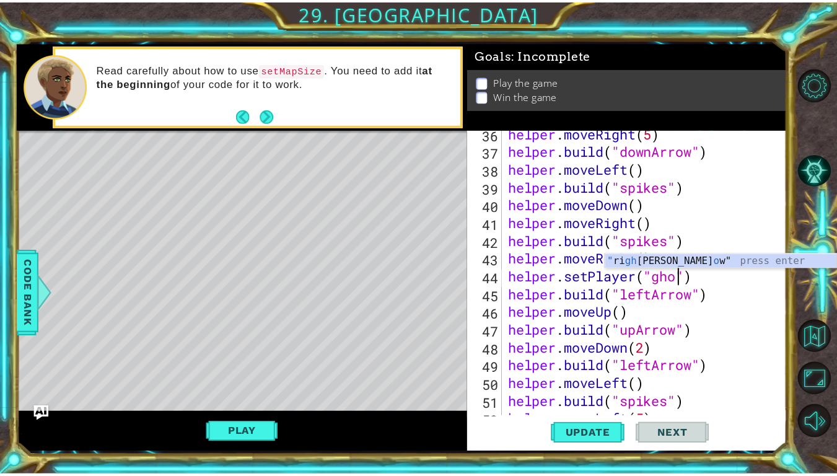
scroll to position [0, 8]
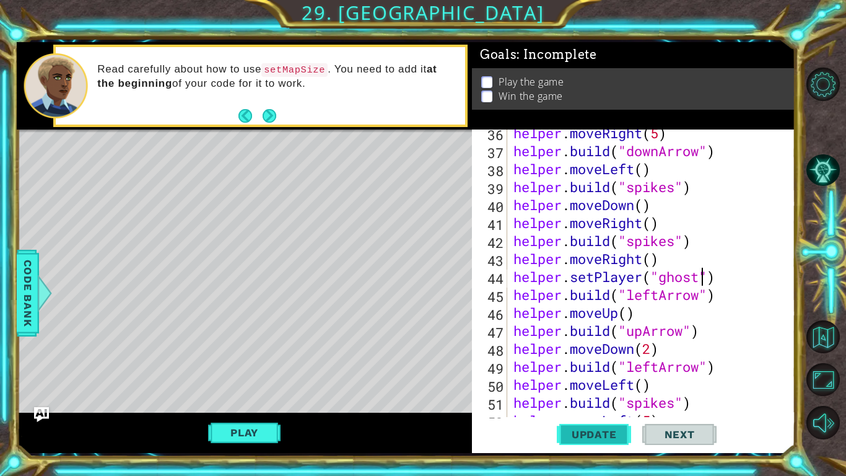
click at [584, 397] on span "Update" at bounding box center [594, 434] width 70 height 12
click at [248, 397] on button "Play" at bounding box center [244, 433] width 72 height 24
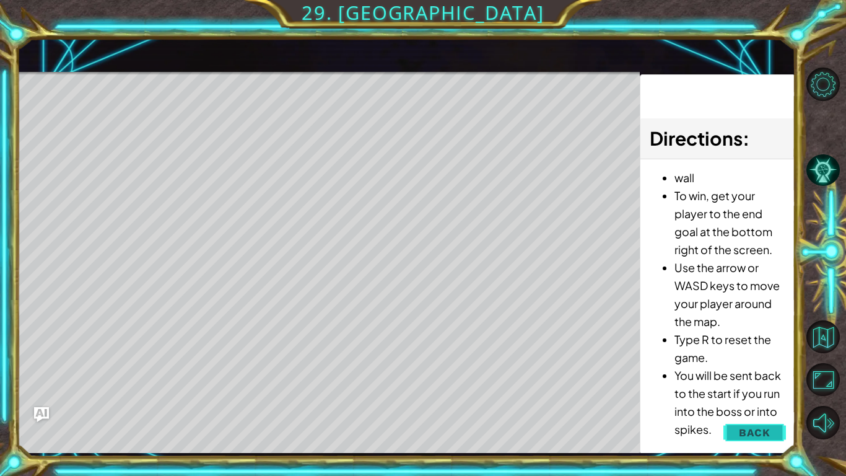
click at [756, 397] on span "Back" at bounding box center [755, 432] width 32 height 12
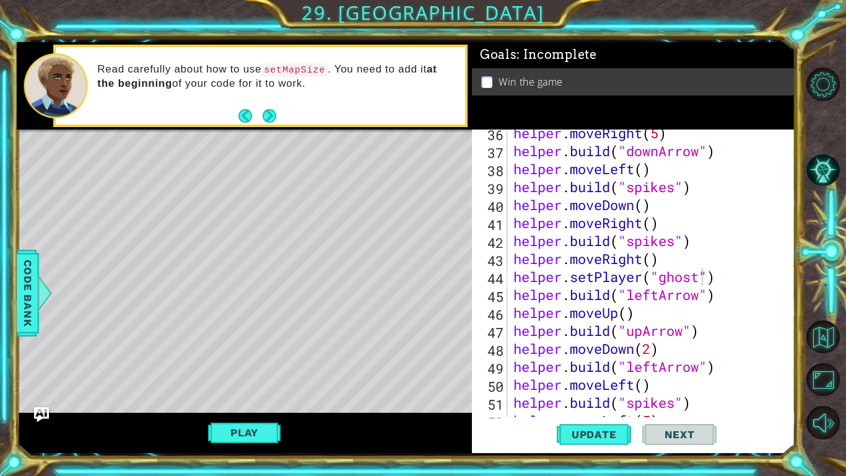
type textarea "[DOMAIN_NAME]("upArrow")"
click at [599, 331] on div "helper . moveRight ( 5 ) helper . build ( "downArrow" ) helper . moveLeft ( ) h…" at bounding box center [650, 285] width 278 height 323
click at [675, 397] on span "Next" at bounding box center [679, 435] width 55 height 12
click at [248, 397] on button "Play" at bounding box center [244, 433] width 72 height 24
click at [695, 397] on button "Next" at bounding box center [680, 434] width 74 height 32
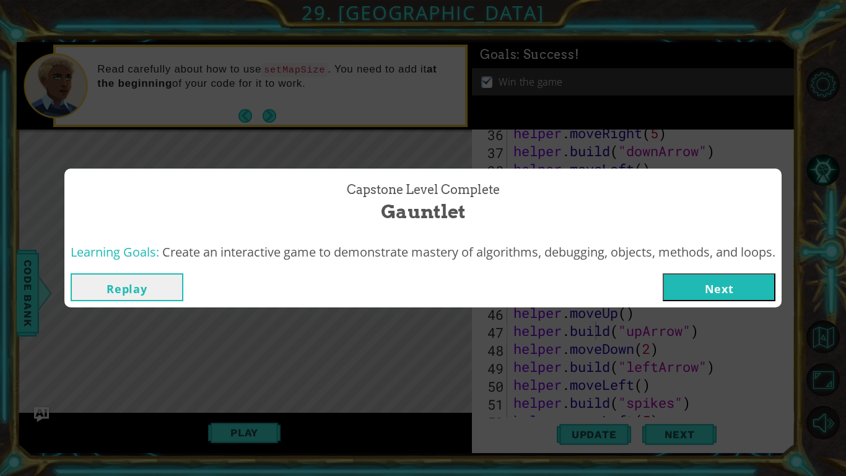
click at [734, 279] on button "Next" at bounding box center [719, 287] width 113 height 28
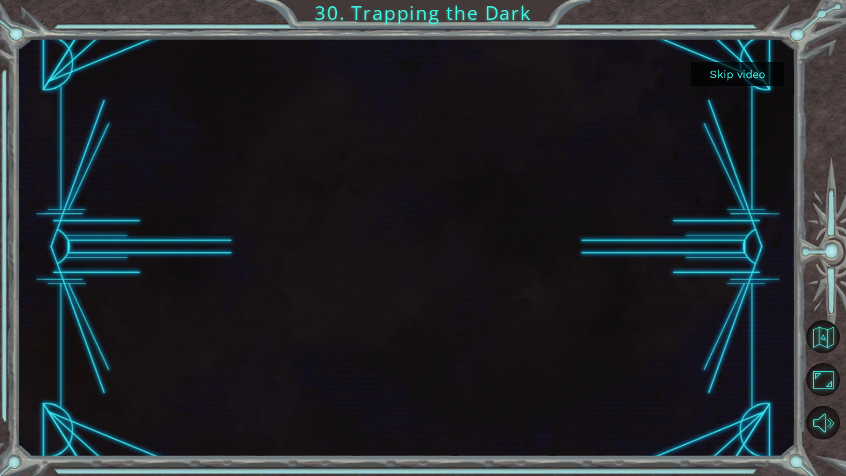
click at [743, 81] on button "Skip video" at bounding box center [737, 74] width 93 height 24
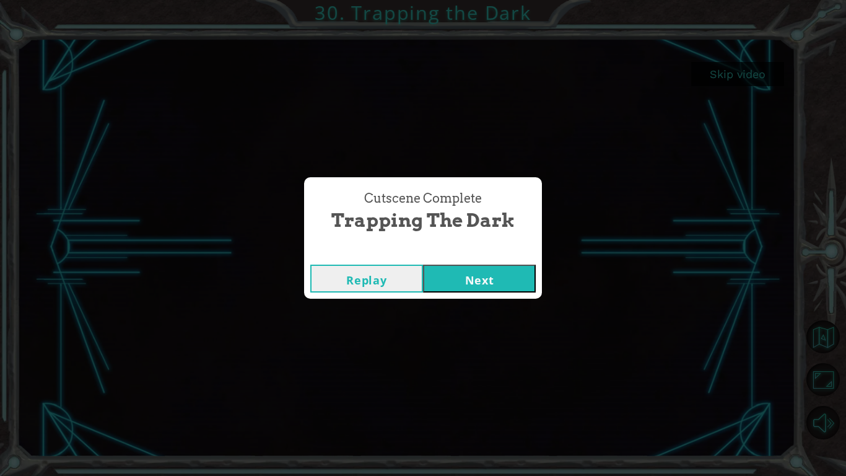
click at [447, 276] on button "Next" at bounding box center [479, 279] width 113 height 28
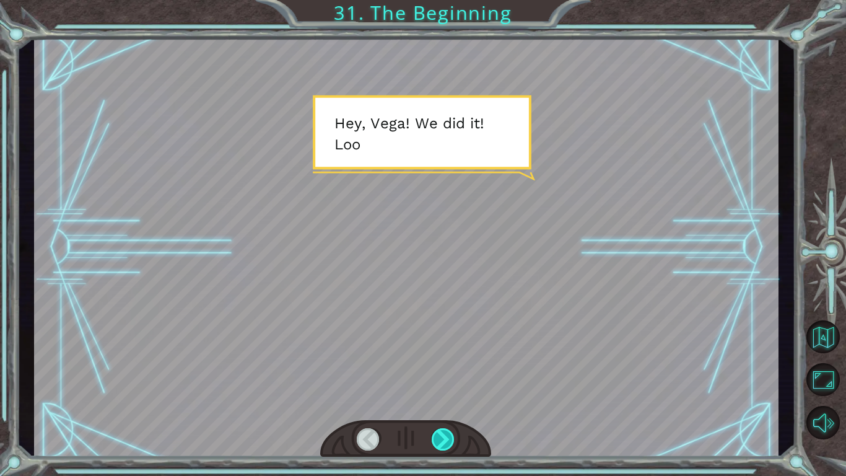
click at [444, 397] on div at bounding box center [444, 439] width 24 height 22
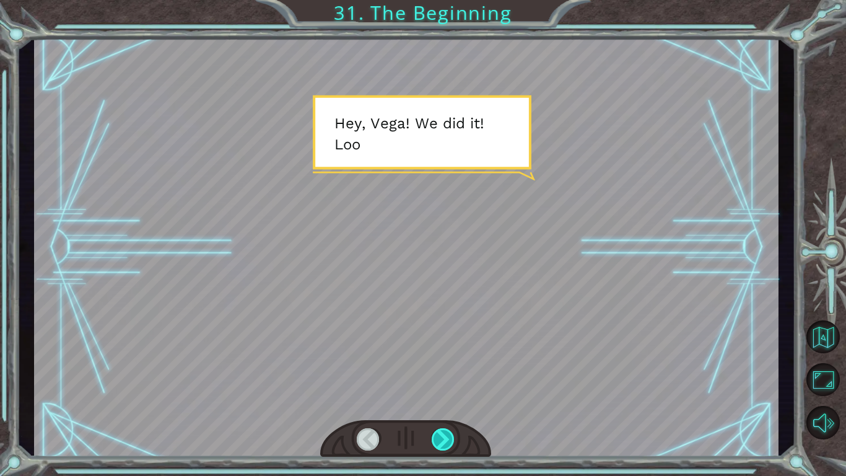
click at [444, 397] on div at bounding box center [444, 439] width 24 height 22
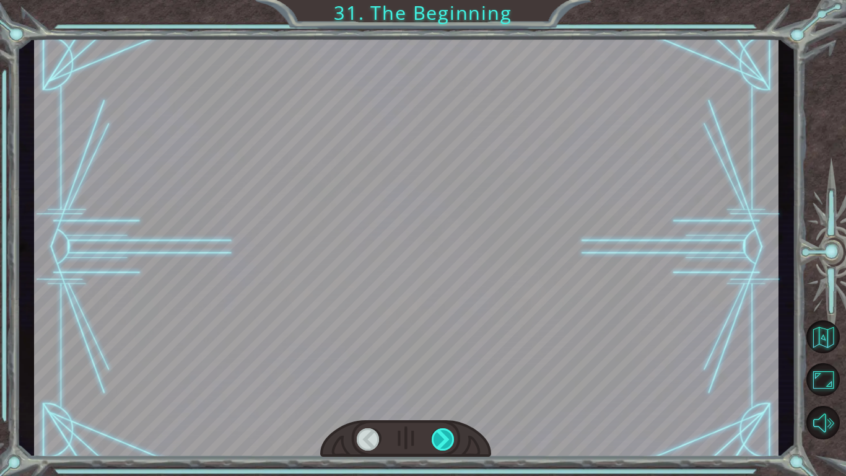
click at [444, 397] on div at bounding box center [444, 439] width 24 height 22
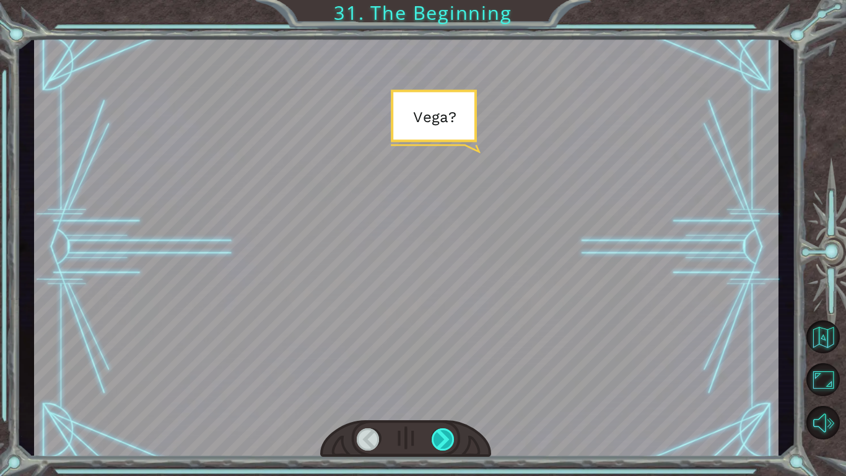
click at [444, 397] on div at bounding box center [444, 439] width 24 height 22
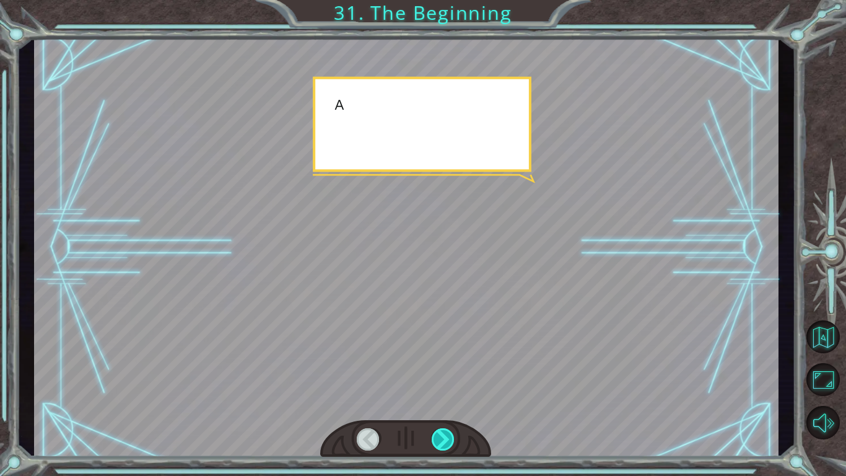
click at [444, 397] on div at bounding box center [444, 439] width 24 height 22
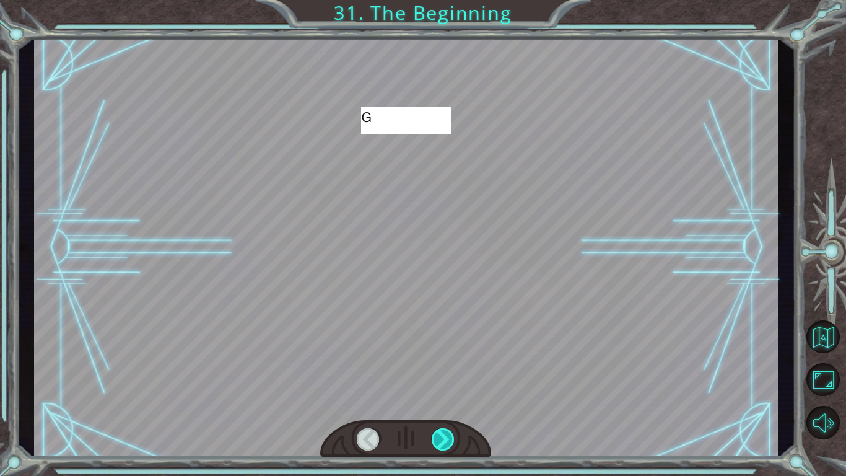
click at [444, 397] on div at bounding box center [444, 439] width 24 height 22
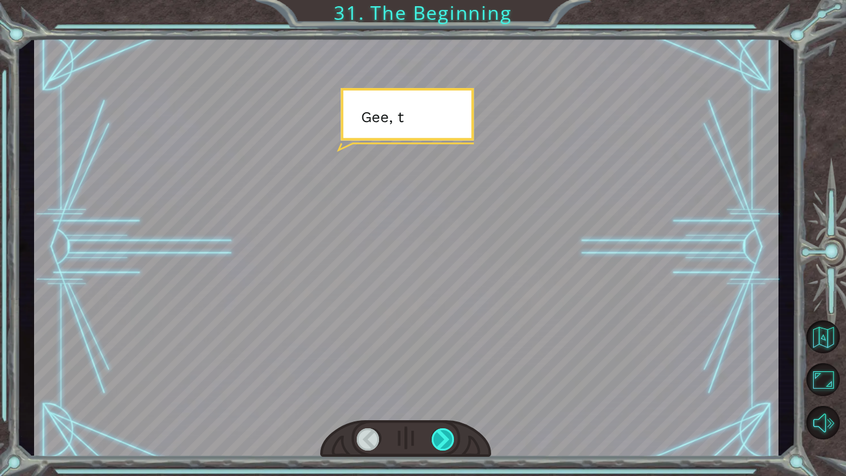
click at [444, 397] on div at bounding box center [444, 439] width 24 height 22
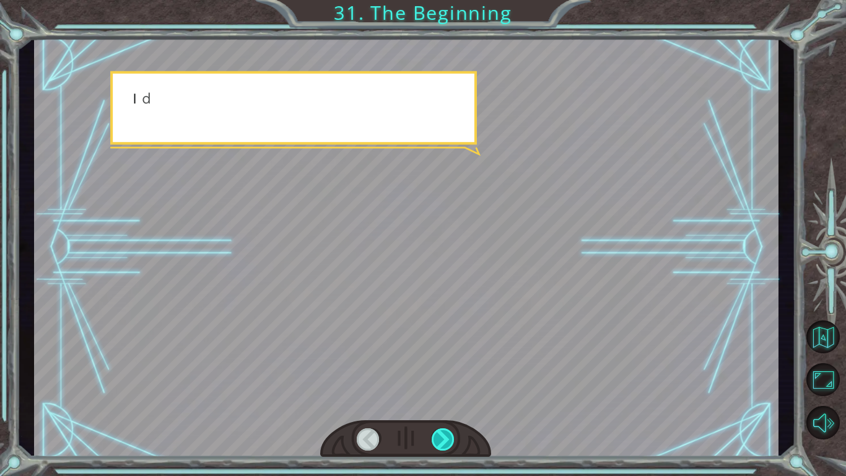
click at [444, 397] on div at bounding box center [444, 439] width 24 height 22
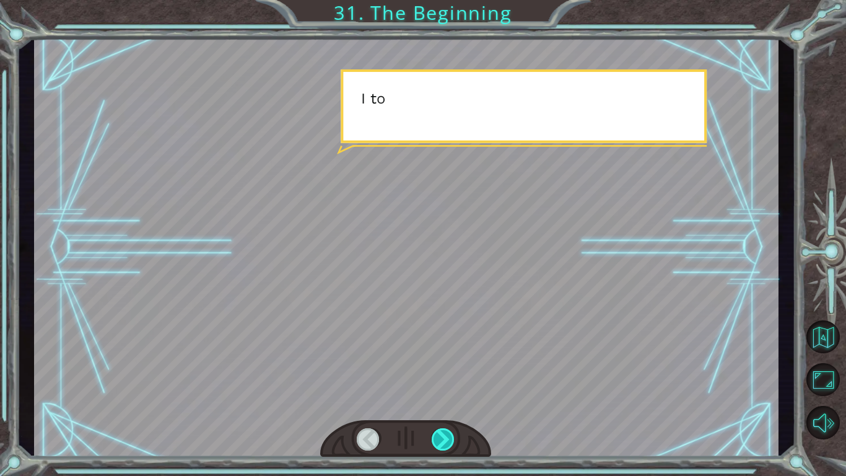
click at [444, 397] on div at bounding box center [444, 439] width 24 height 22
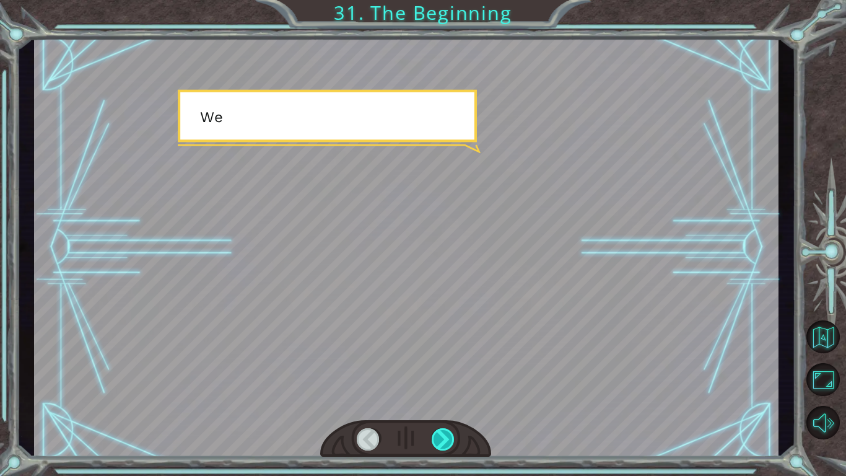
click at [444, 397] on div at bounding box center [444, 439] width 24 height 22
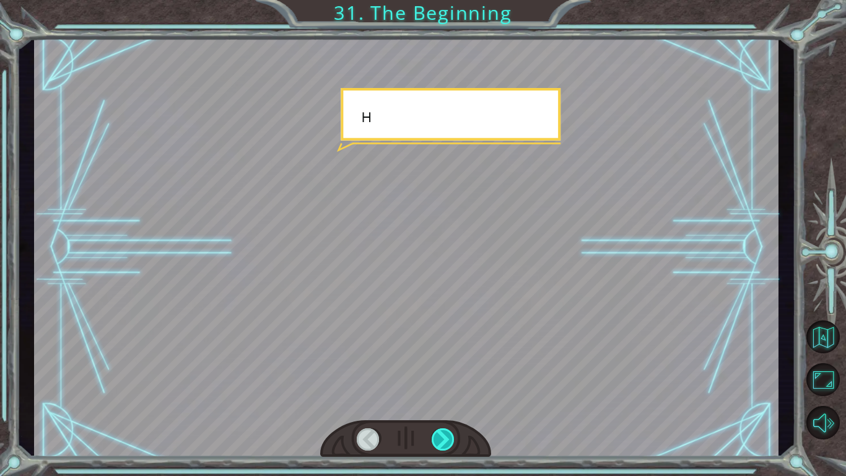
click at [444, 397] on div at bounding box center [444, 439] width 24 height 22
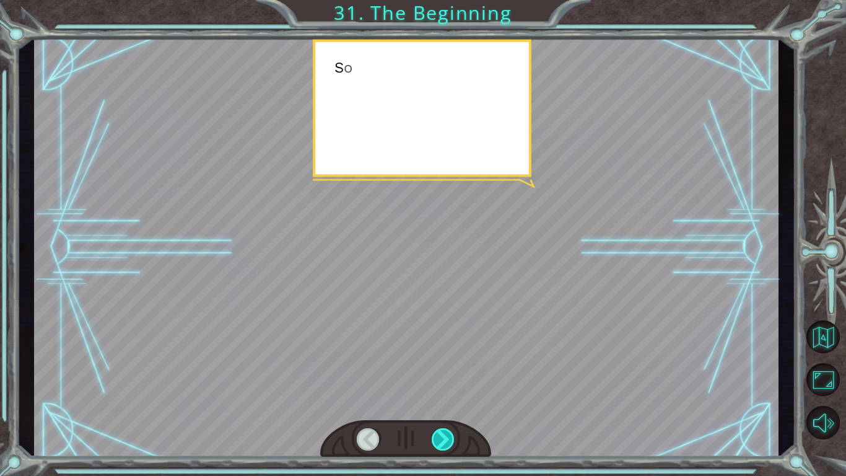
click at [444, 397] on div at bounding box center [444, 439] width 24 height 22
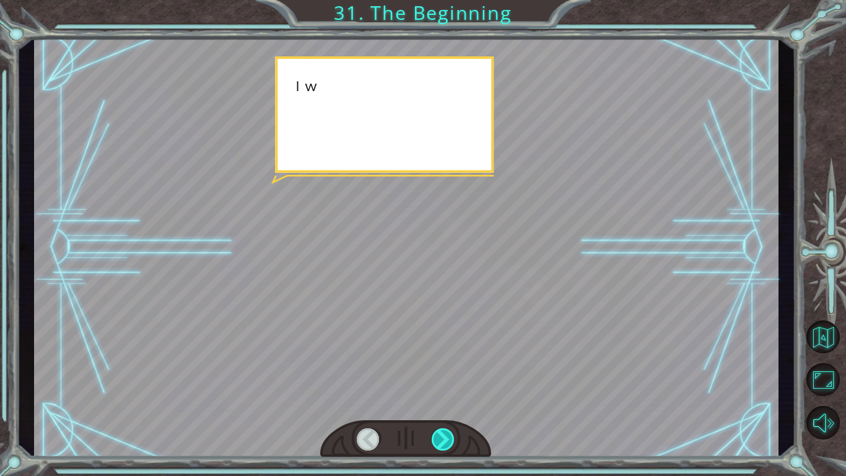
click at [444, 397] on div at bounding box center [444, 439] width 24 height 22
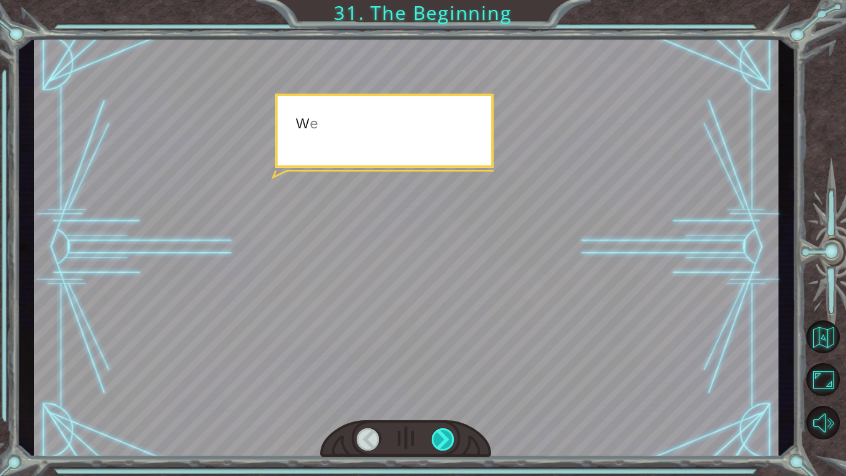
click at [444, 397] on div at bounding box center [444, 439] width 24 height 22
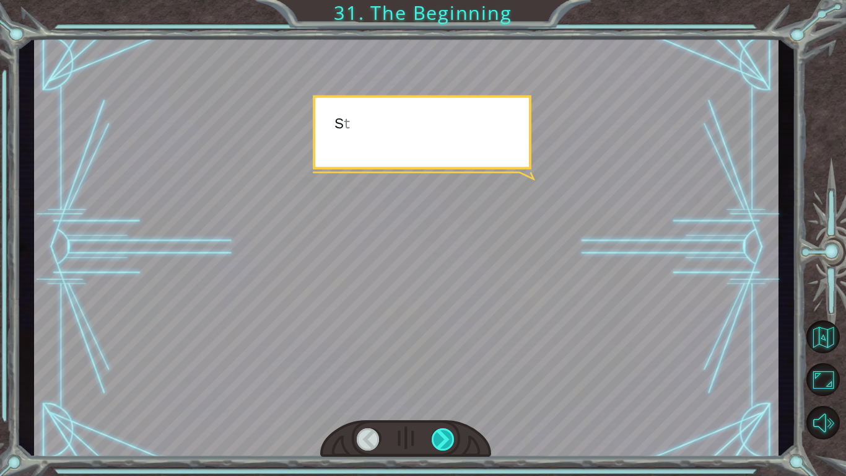
click at [444, 397] on div at bounding box center [444, 439] width 24 height 22
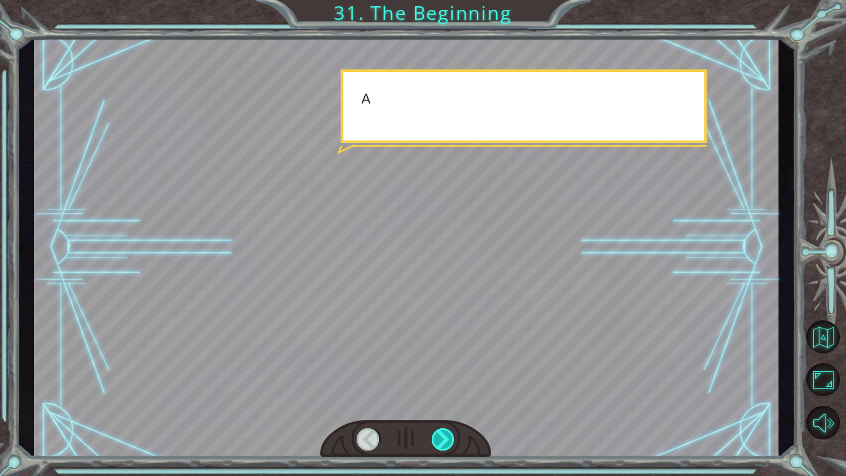
click at [444, 397] on div at bounding box center [444, 439] width 24 height 22
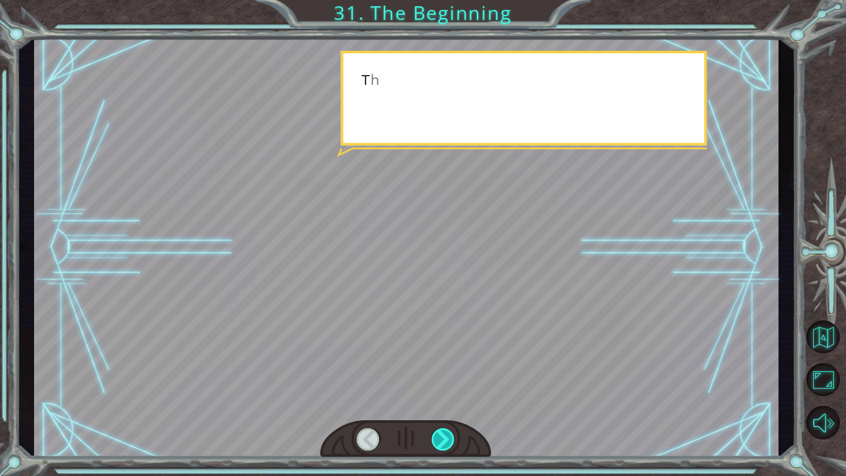
click at [444, 397] on div at bounding box center [444, 439] width 24 height 22
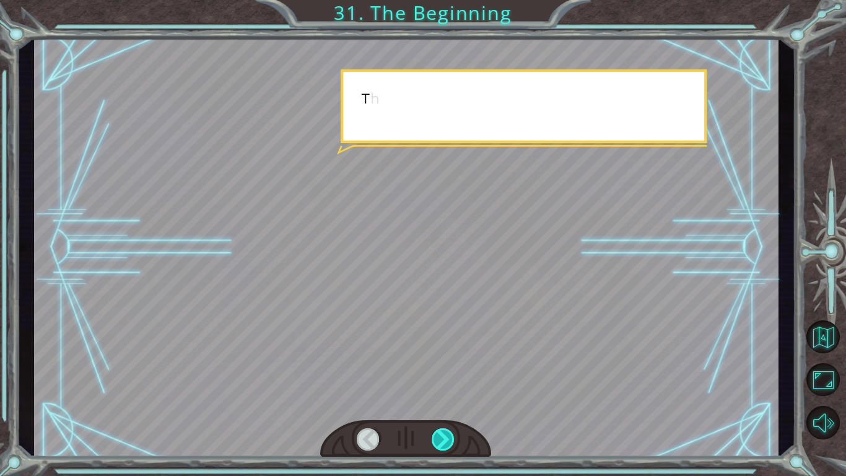
click at [444, 397] on div at bounding box center [444, 439] width 24 height 22
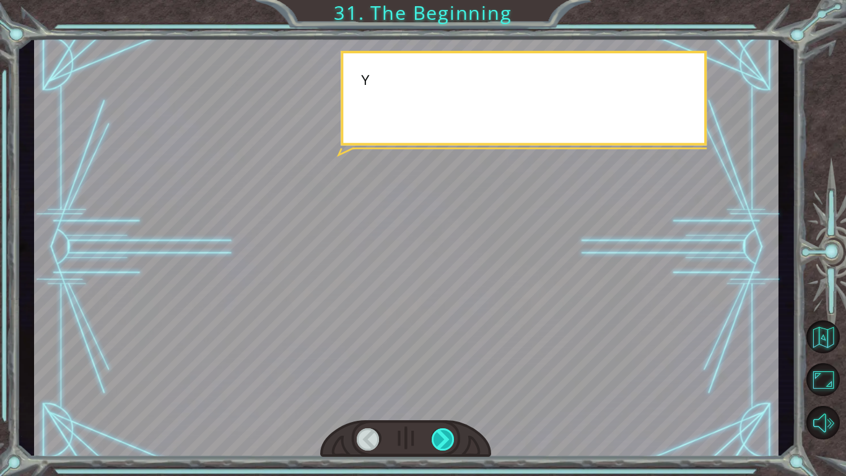
click at [444, 397] on div at bounding box center [444, 439] width 24 height 22
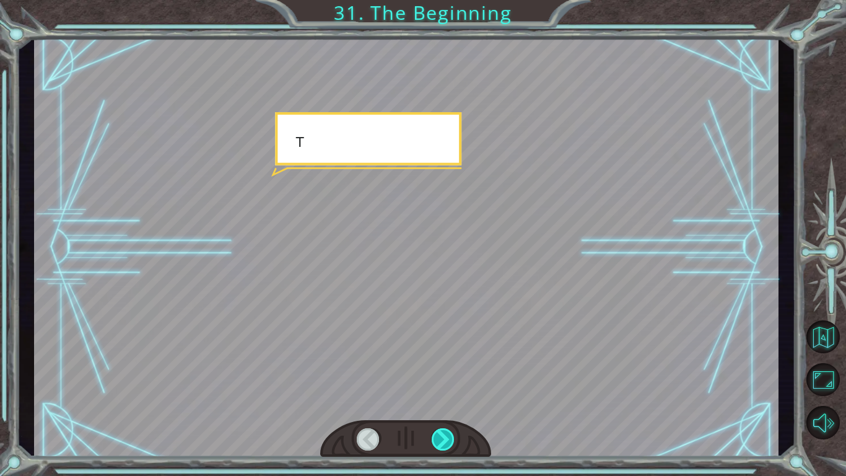
click at [444, 397] on div at bounding box center [444, 439] width 24 height 22
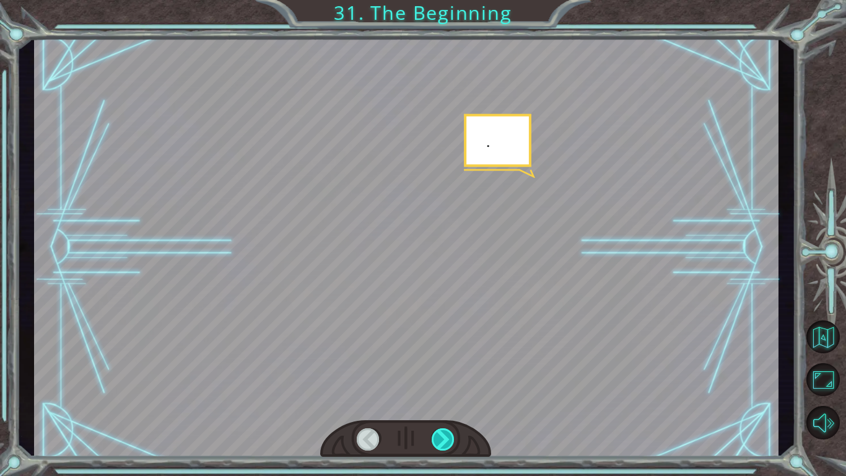
click at [444, 397] on div at bounding box center [444, 439] width 24 height 22
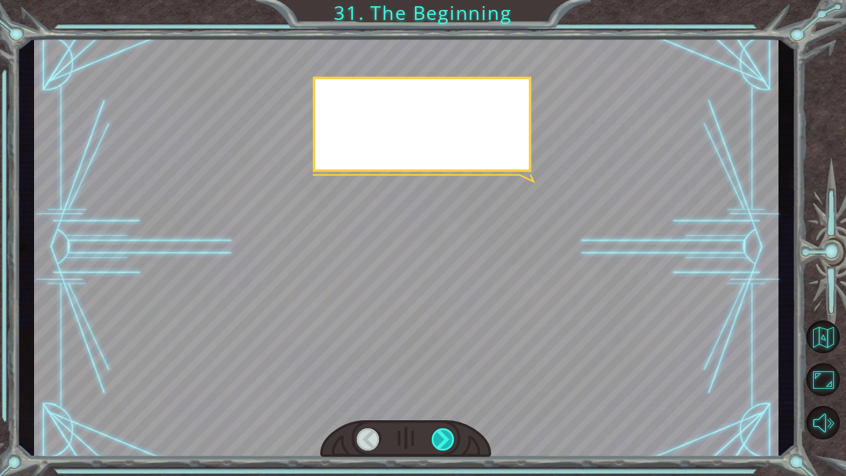
click at [444, 397] on div at bounding box center [444, 439] width 24 height 22
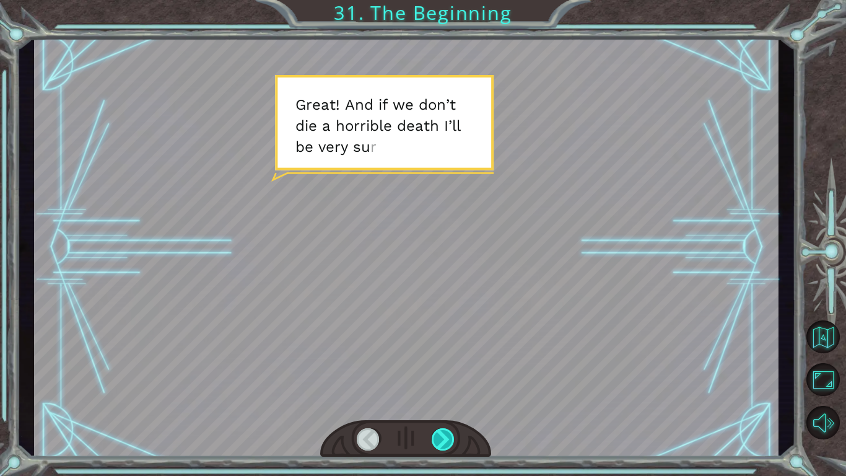
click at [444, 397] on div at bounding box center [444, 439] width 24 height 22
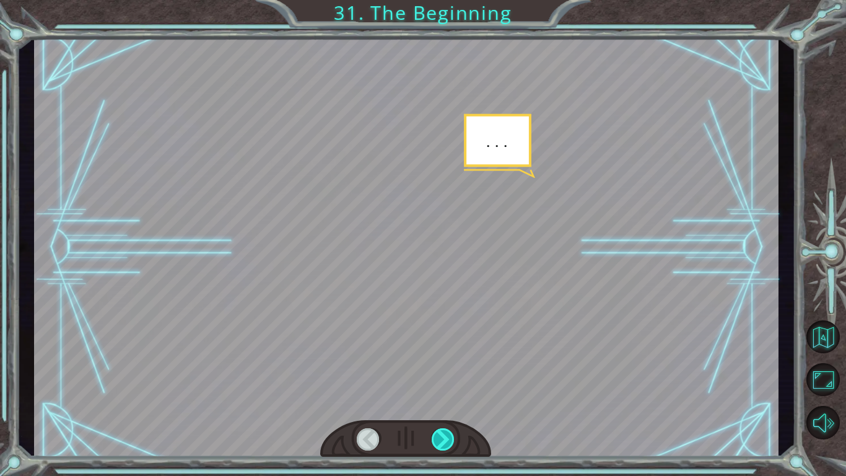
click at [444, 397] on div at bounding box center [444, 439] width 24 height 22
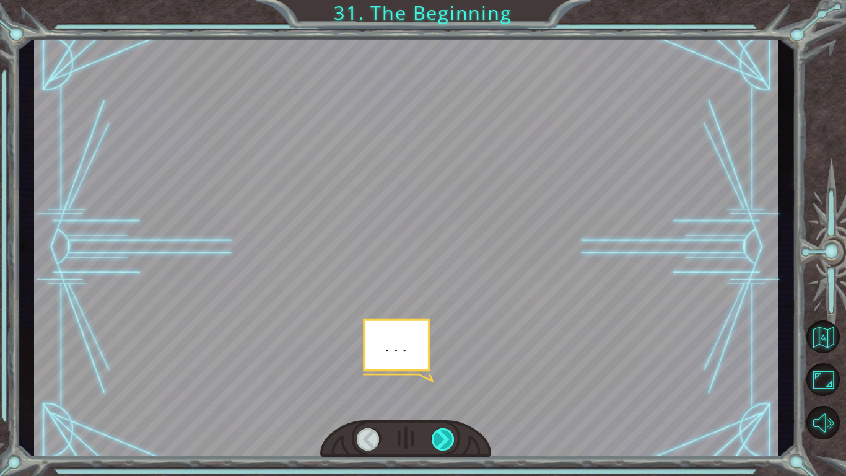
click at [444, 397] on div at bounding box center [444, 439] width 24 height 22
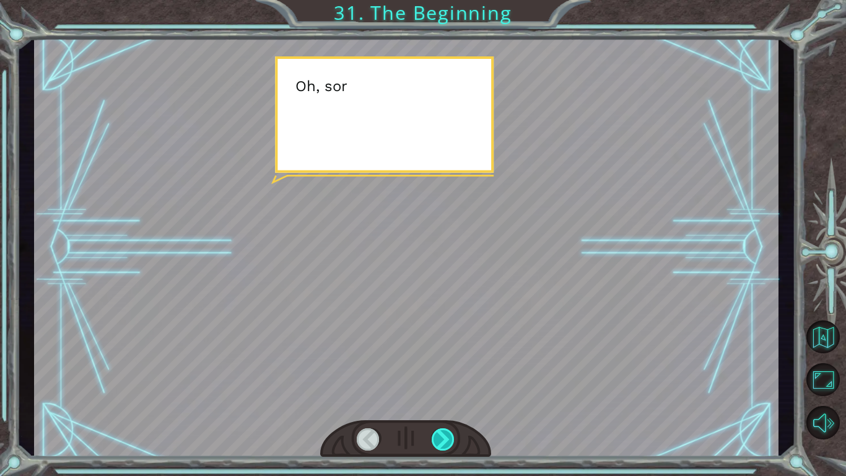
click at [444, 397] on div at bounding box center [444, 439] width 24 height 22
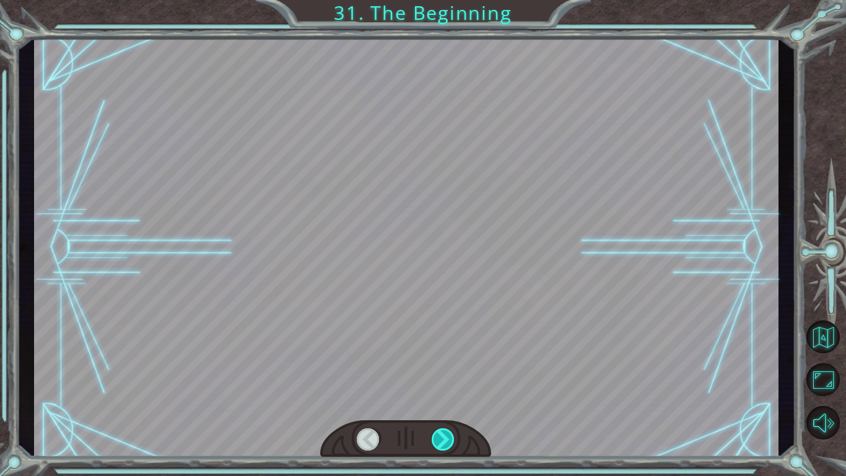
click at [444, 397] on div at bounding box center [444, 439] width 24 height 22
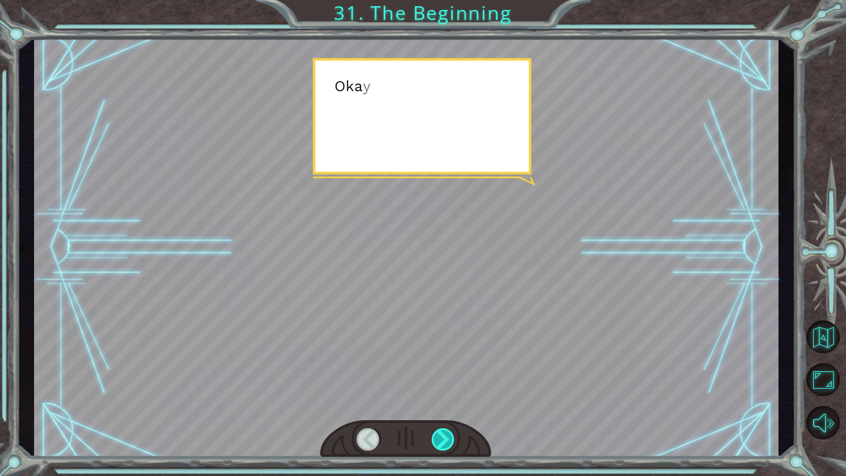
click at [444, 397] on div at bounding box center [444, 439] width 24 height 22
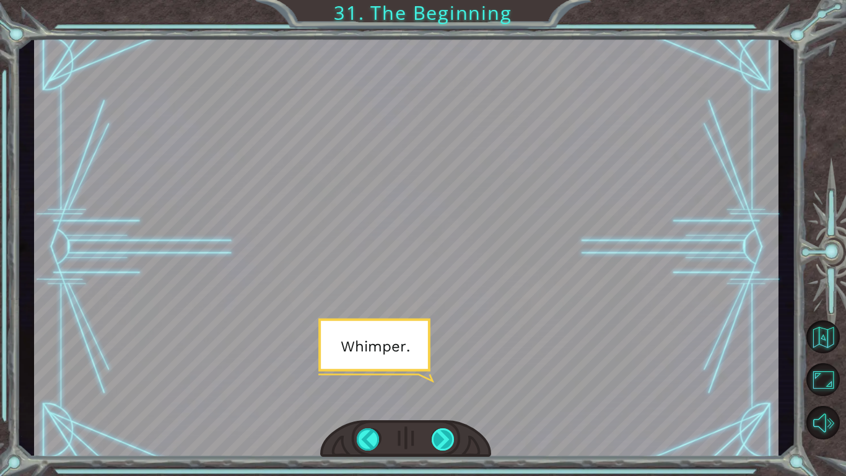
drag, startPoint x: 444, startPoint y: 436, endPoint x: 437, endPoint y: 434, distance: 7.1
click at [437, 397] on div at bounding box center [444, 439] width 24 height 22
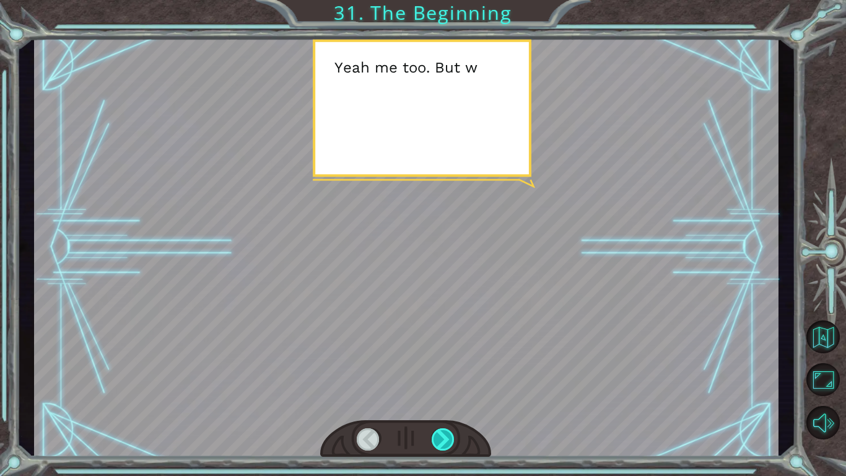
click at [437, 397] on div at bounding box center [444, 439] width 24 height 22
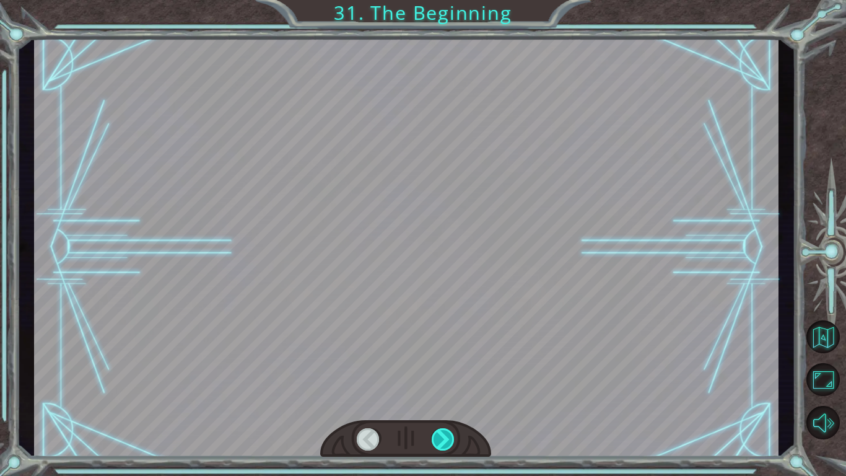
click at [437, 397] on div at bounding box center [444, 439] width 24 height 22
click at [437, 0] on div "Temporary Text H e y , V e g a ! W e d i d i t ! L o o k a t t h e s u n ! . . …" at bounding box center [423, 0] width 846 height 0
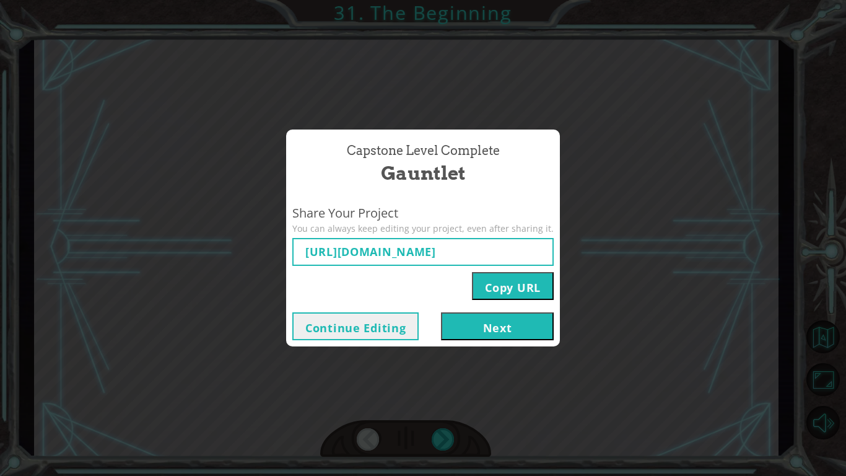
click at [464, 323] on button "Next" at bounding box center [497, 326] width 113 height 28
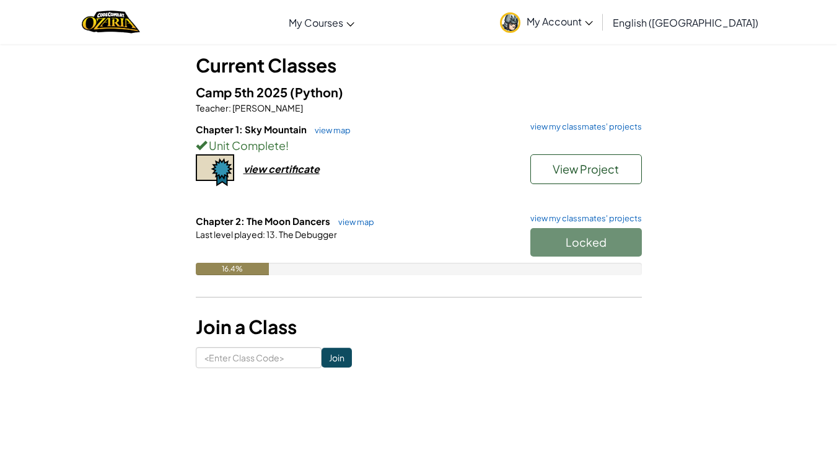
scroll to position [72, 0]
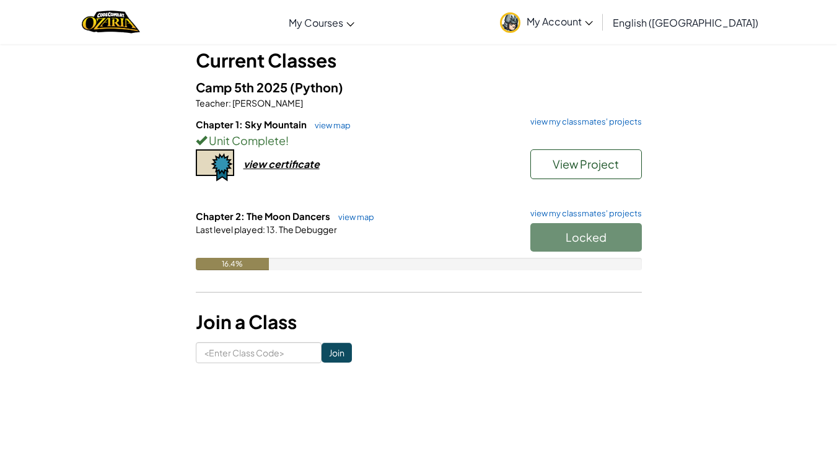
click at [571, 233] on div "Locked" at bounding box center [580, 240] width 124 height 35
click at [576, 217] on link "view my classmates' projects" at bounding box center [583, 213] width 118 height 8
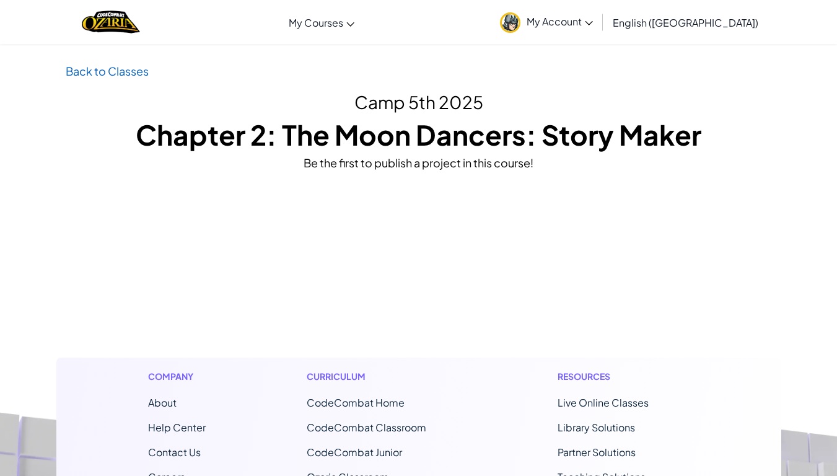
drag, startPoint x: 576, startPoint y: 217, endPoint x: 4, endPoint y: 0, distance: 612.2
click at [4, 0] on div "Toggle navigation My Courses Ozaria Classroom CodeCombat Classroom AI League Es…" at bounding box center [418, 22] width 843 height 44
click at [115, 68] on link "Back to Classes" at bounding box center [107, 71] width 83 height 14
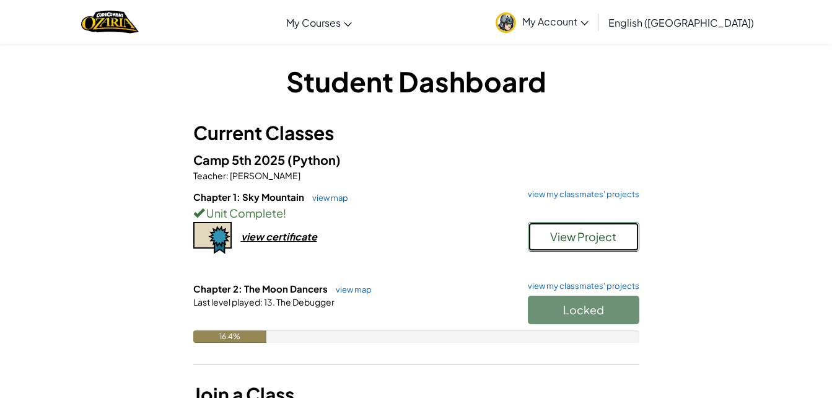
click at [576, 243] on button "View Project" at bounding box center [584, 237] width 112 height 30
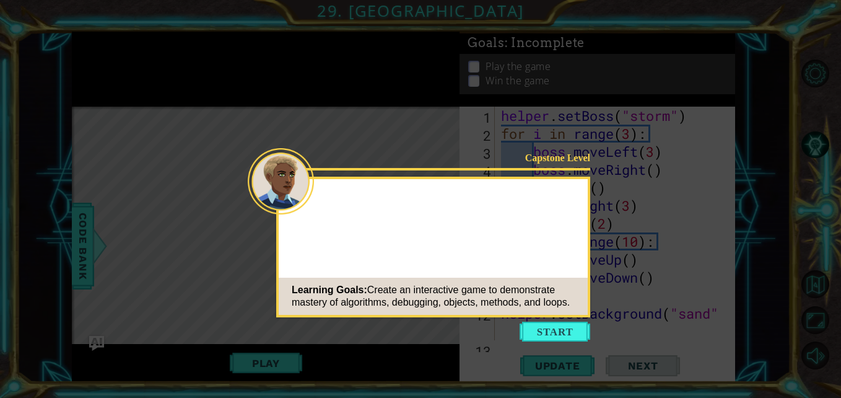
click at [543, 336] on button "Start" at bounding box center [555, 332] width 71 height 20
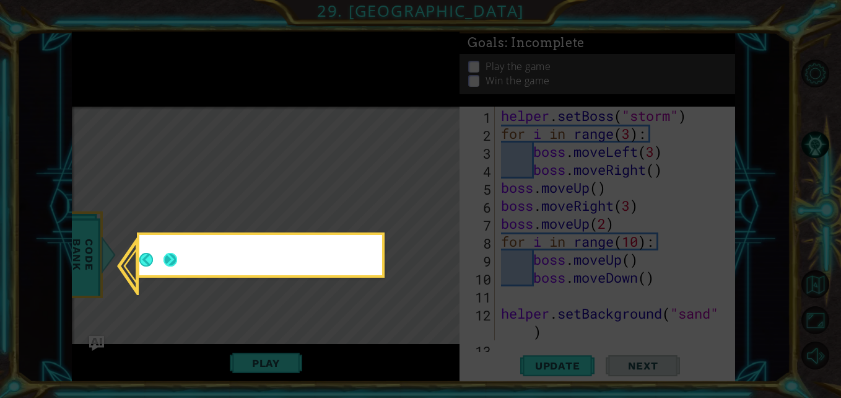
click at [168, 265] on button "Next" at bounding box center [171, 260] width 14 height 14
click at [168, 265] on icon at bounding box center [420, 199] width 841 height 398
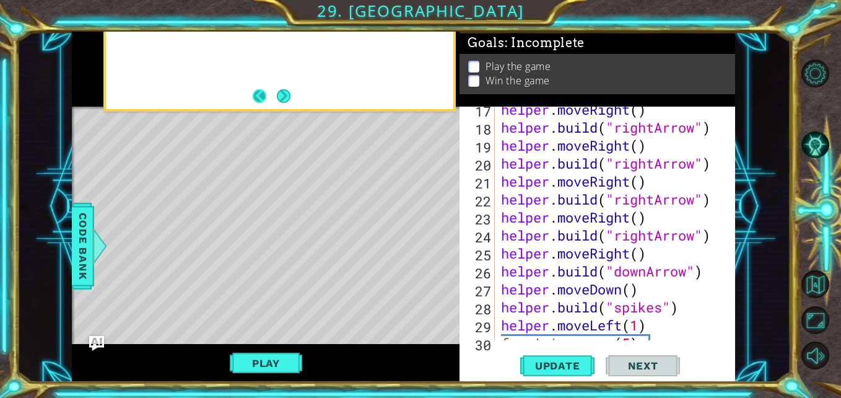
click at [266, 103] on button "Back" at bounding box center [265, 96] width 24 height 14
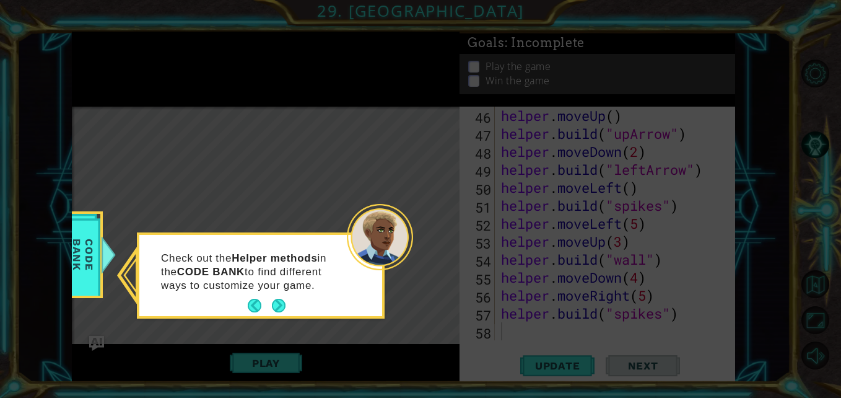
scroll to position [844, 0]
click at [278, 305] on button "Next" at bounding box center [279, 306] width 14 height 14
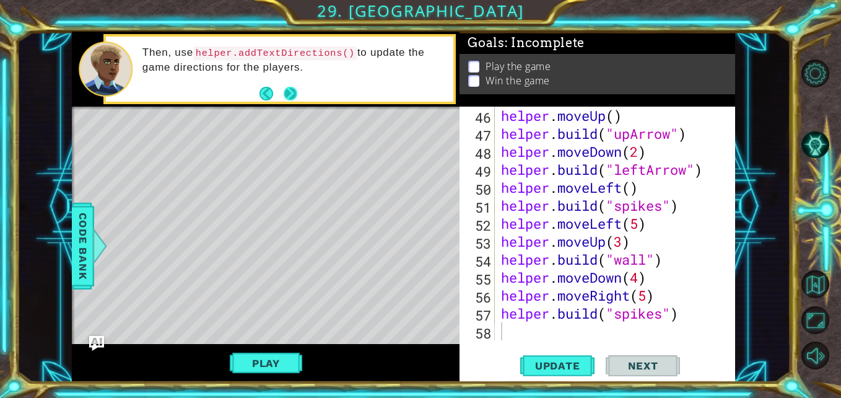
click at [293, 89] on button "Next" at bounding box center [291, 94] width 14 height 14
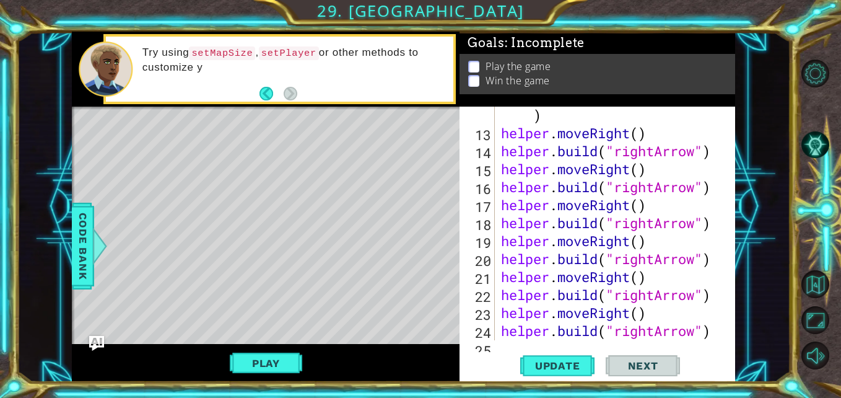
scroll to position [0, 0]
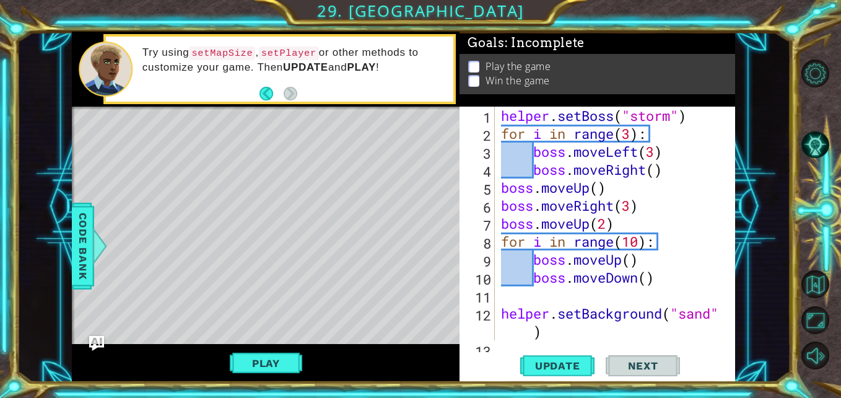
type textarea "helper.setBackground("sand")"
click at [631, 314] on div "helper . setBoss ( "storm" ) for i in range ( 3 ) : boss . moveLeft ( 3 ) boss …" at bounding box center [614, 242] width 230 height 270
click at [629, 304] on div "helper . setBoss ( "storm" ) for i in range ( 3 ) : boss . moveLeft ( 3 ) boss …" at bounding box center [614, 242] width 230 height 270
click at [618, 294] on div "helper . setBoss ( "storm" ) for i in range ( 3 ) : boss . moveLeft ( 3 ) boss …" at bounding box center [614, 242] width 230 height 270
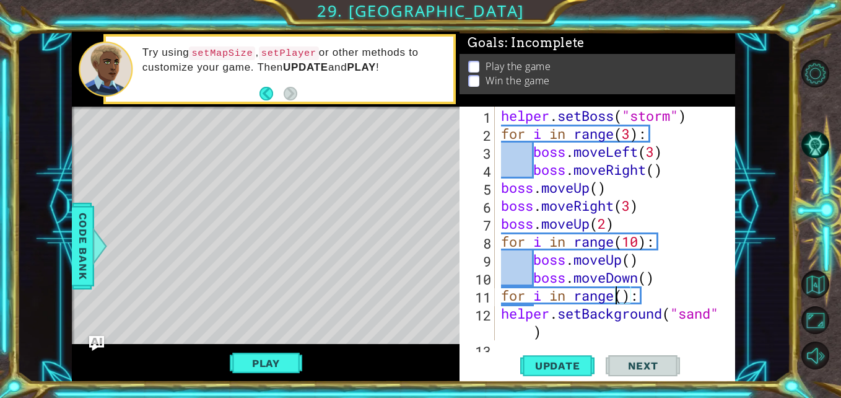
click at [620, 295] on div "helper . setBoss ( "storm" ) for i in range ( 3 ) : boss . moveLeft ( 3 ) boss …" at bounding box center [614, 242] width 230 height 270
type textarea "for i in range(99):"
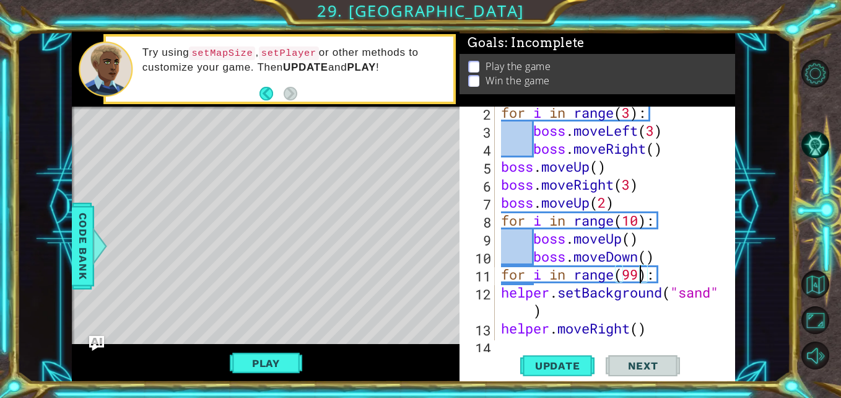
scroll to position [22, 0]
click at [664, 275] on div "for i in range ( 3 ) : boss . moveLeft ( 3 ) boss . moveRight ( ) boss . moveUp…" at bounding box center [614, 238] width 230 height 270
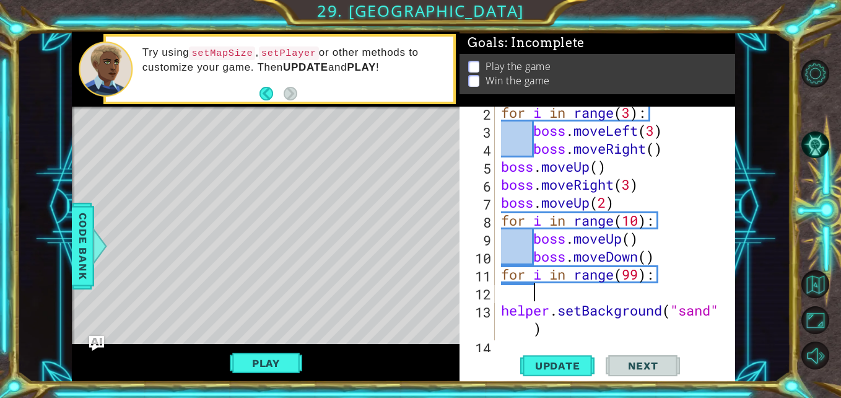
scroll to position [0, 1]
click at [502, 308] on div "for i in range ( 3 ) : boss . moveLeft ( 3 ) boss . moveRight ( ) boss . moveUp…" at bounding box center [614, 238] width 230 height 270
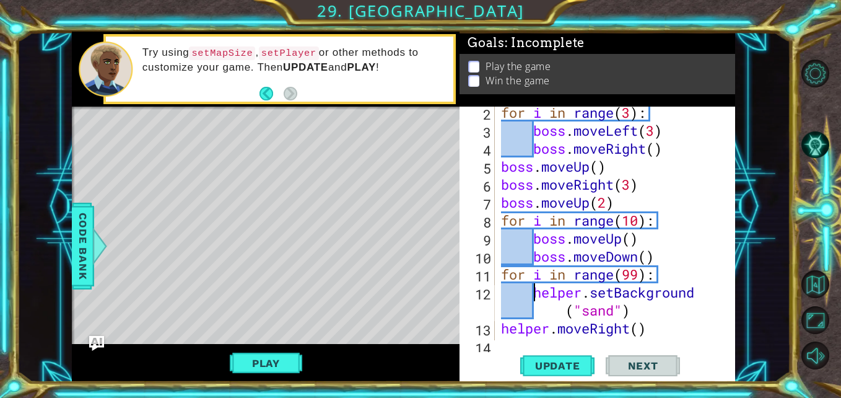
click at [556, 309] on div "for i in range ( 3 ) : boss . moveLeft ( 3 ) boss . moveRight ( ) boss . moveUp…" at bounding box center [614, 238] width 230 height 270
drag, startPoint x: 658, startPoint y: 309, endPoint x: 722, endPoint y: 314, distance: 64.0
click at [722, 314] on div "helper.setBackground("crystal")("sand") 2 3 4 5 6 7 8 9 10 11 12 13 14 15 for i…" at bounding box center [596, 224] width 273 height 234
type textarea "helper.setBackground("crystal")"
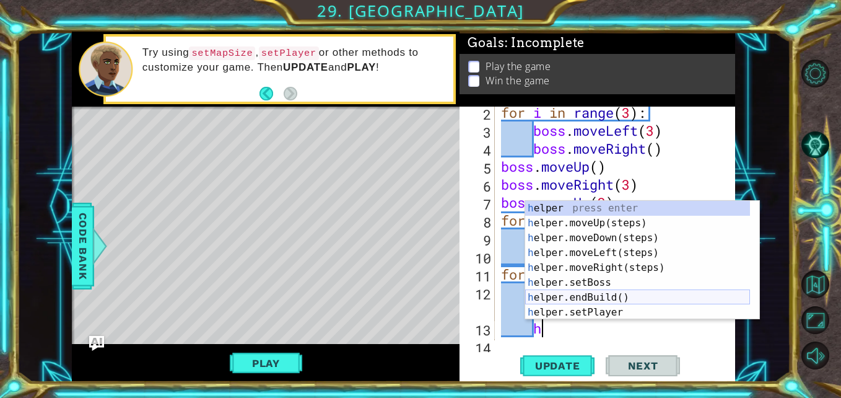
scroll to position [0, 2]
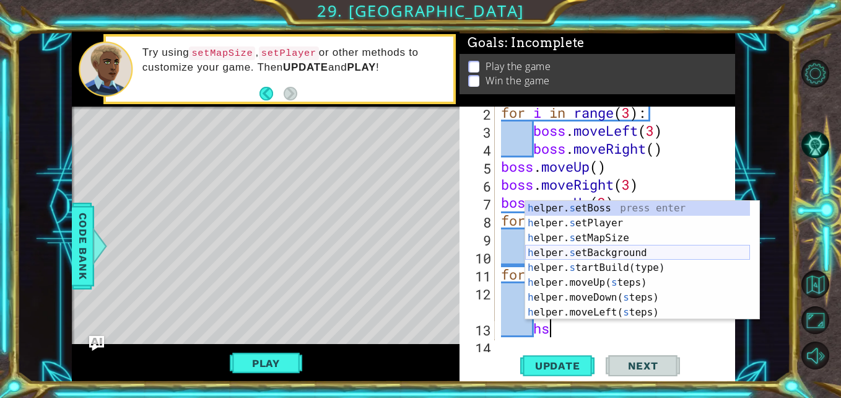
click at [639, 256] on div "h elper. s etBoss press enter h elper. s etPlayer press enter h elper. s etMapS…" at bounding box center [637, 275] width 225 height 149
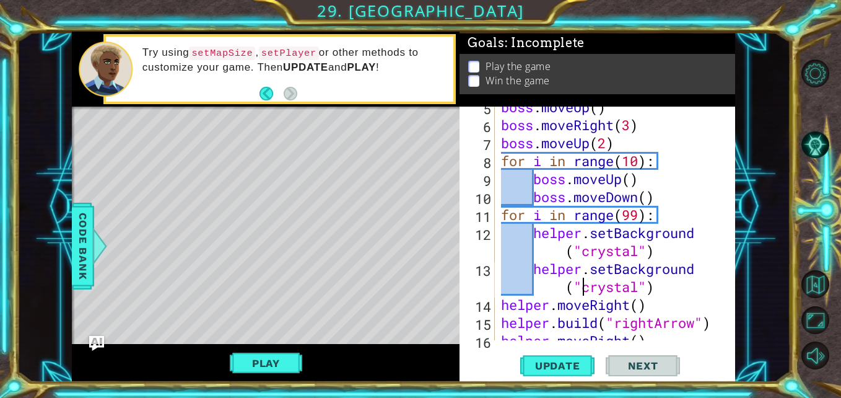
scroll to position [81, 0]
click at [637, 288] on div "boss . moveUp ( ) boss . moveRight ( 3 ) boss . moveUp ( 2 ) for i in range ( 1…" at bounding box center [614, 232] width 230 height 270
type textarea "helper.setBackground("sand")"
click at [641, 289] on div "boss . moveUp ( ) boss . moveRight ( 3 ) boss . moveUp ( 2 ) for i in range ( 1…" at bounding box center [614, 232] width 230 height 270
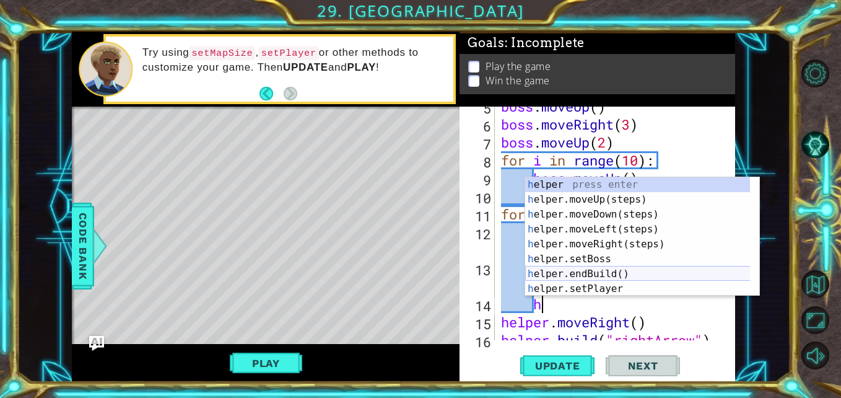
scroll to position [0, 2]
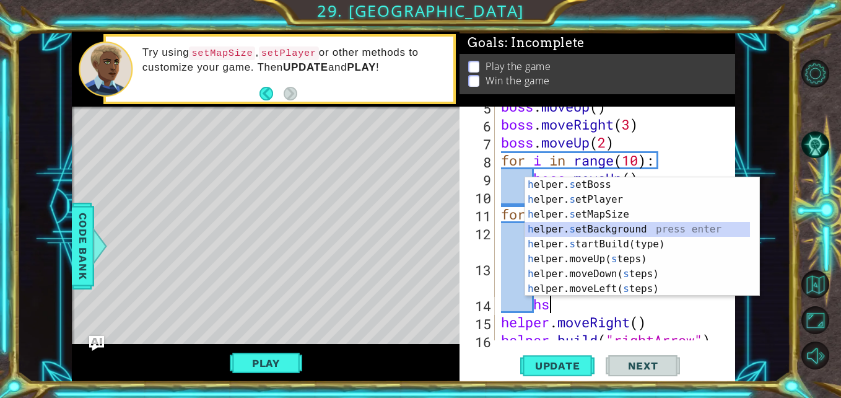
click at [637, 231] on div "h elper. s etBoss press enter h elper. s etPlayer press enter h elper. s etMapS…" at bounding box center [637, 251] width 225 height 149
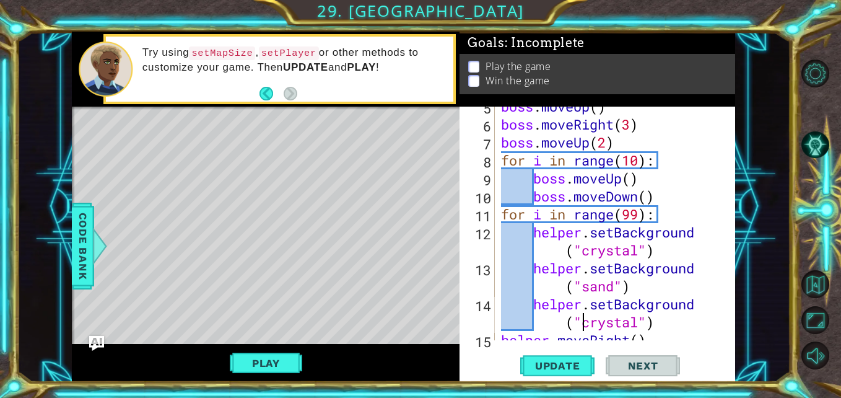
click at [640, 322] on div "boss . moveUp ( ) boss . moveRight ( 3 ) boss . moveUp ( 2 ) for i in range ( 1…" at bounding box center [614, 232] width 230 height 270
click at [83, 240] on span "Code Bank" at bounding box center [83, 246] width 20 height 76
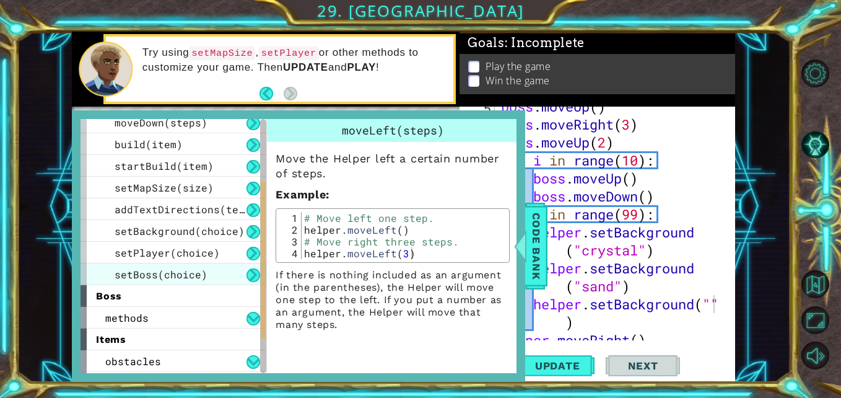
scroll to position [112, 0]
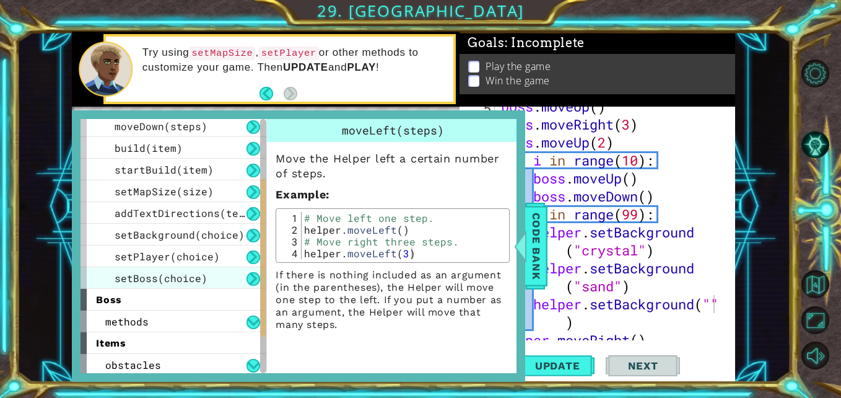
click at [188, 232] on span "setBackground(choice)" at bounding box center [180, 234] width 130 height 13
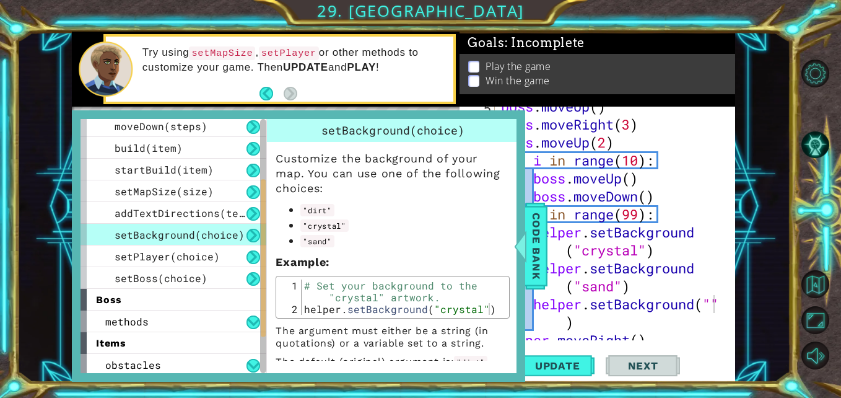
click at [636, 279] on div "boss . moveUp ( ) boss . moveRight ( 3 ) boss . moveUp ( 2 ) for i in range ( 1…" at bounding box center [614, 232] width 230 height 270
click at [716, 302] on div "boss . moveUp ( ) boss . moveRight ( 3 ) boss . moveUp ( 2 ) for i in range ( 1…" at bounding box center [614, 232] width 230 height 270
type textarea "helper.setBackground("dirt")"
click at [662, 362] on span "Next" at bounding box center [643, 365] width 55 height 12
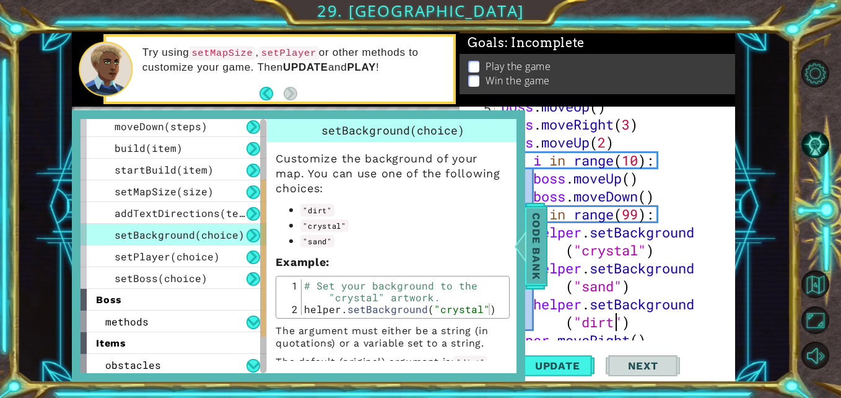
click at [538, 259] on span "Code Bank" at bounding box center [537, 246] width 20 height 76
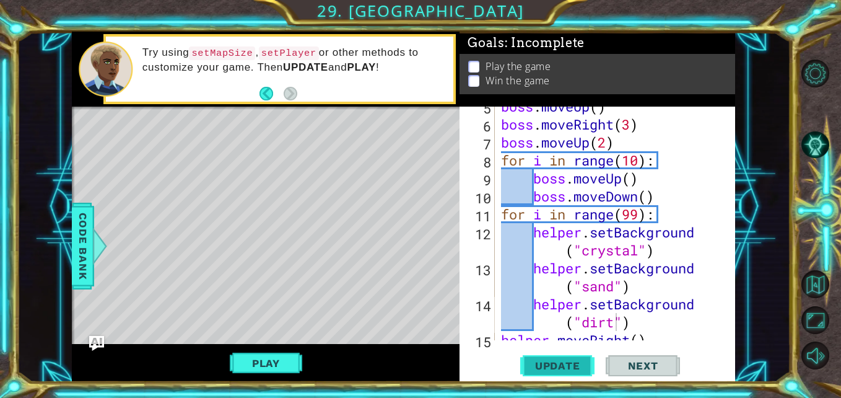
click at [553, 374] on button "Update" at bounding box center [557, 365] width 74 height 27
click at [266, 355] on button "Play" at bounding box center [266, 363] width 72 height 24
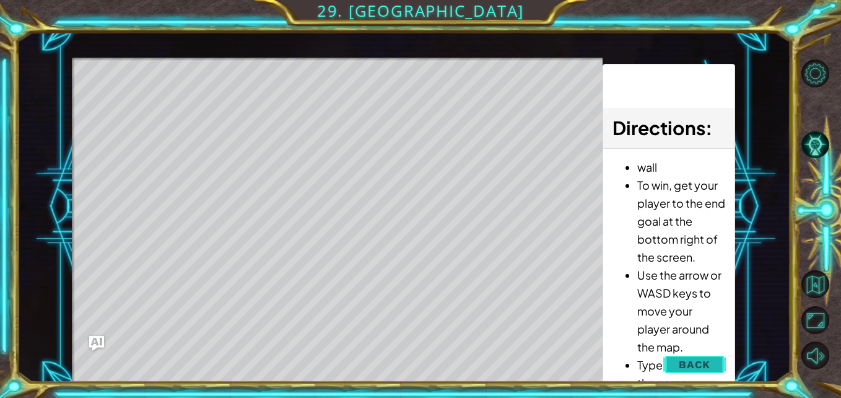
click at [704, 353] on button "Back" at bounding box center [695, 364] width 63 height 25
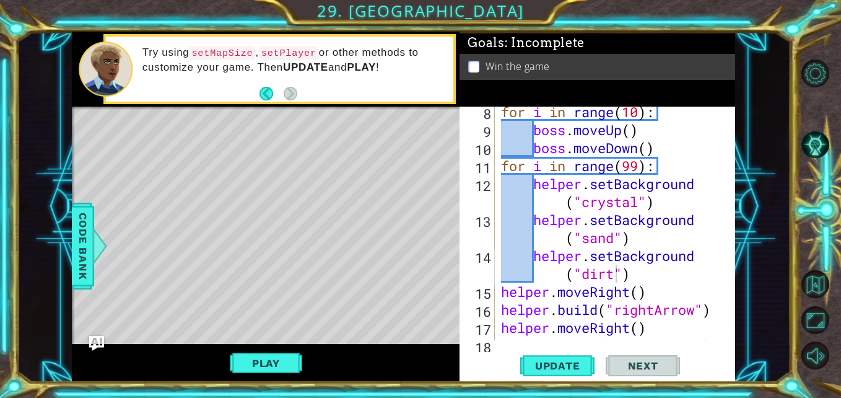
scroll to position [130, 0]
click at [637, 277] on div "for i in range ( 10 ) : boss . moveUp ( ) boss . moveDown ( ) for i in range ( …" at bounding box center [614, 238] width 230 height 270
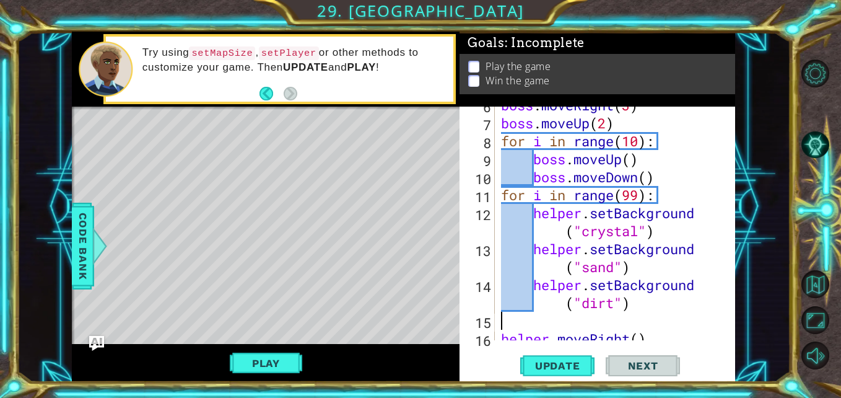
scroll to position [100, 0]
click at [660, 179] on div "boss . moveRight ( 3 ) boss . moveUp ( 2 ) for i in range ( 10 ) : boss . moveU…" at bounding box center [614, 232] width 230 height 270
type textarea "boss.moveDown()"
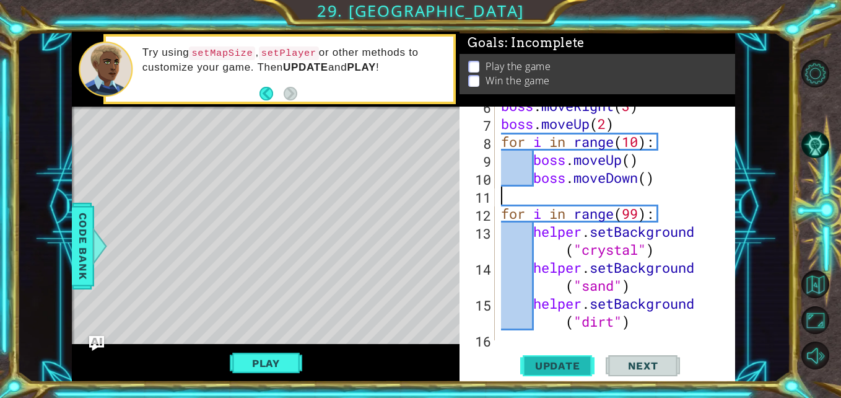
click at [566, 371] on span "Update" at bounding box center [558, 365] width 70 height 12
click at [284, 362] on button "Play" at bounding box center [266, 363] width 72 height 24
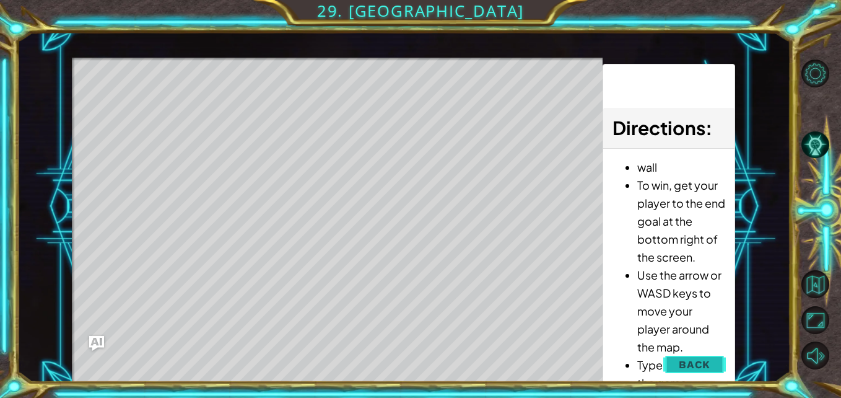
click at [691, 359] on span "Back" at bounding box center [695, 364] width 32 height 12
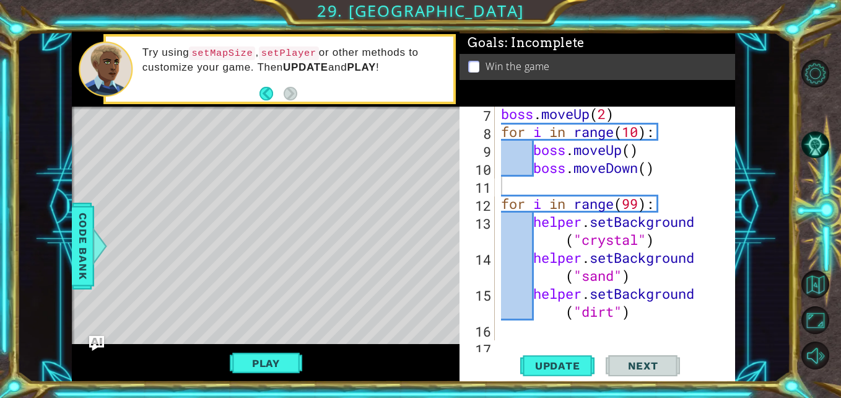
scroll to position [112, 0]
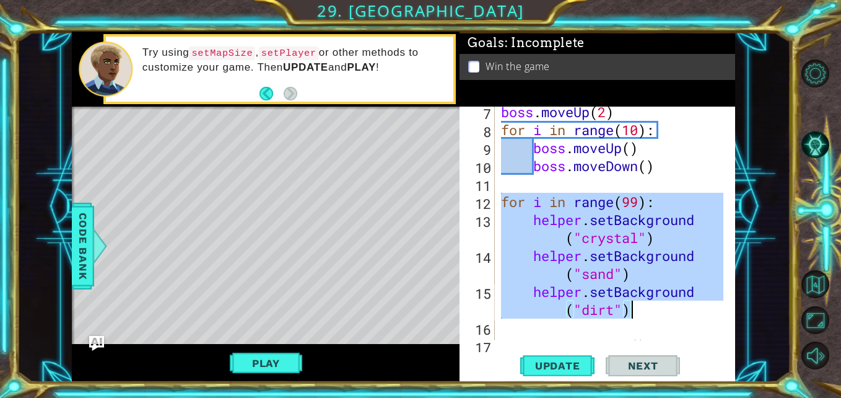
drag, startPoint x: 502, startPoint y: 195, endPoint x: 641, endPoint y: 309, distance: 179.6
click at [641, 309] on div "boss . moveUp ( 2 ) for i in range ( 10 ) : boss . moveUp ( ) boss . moveDown (…" at bounding box center [614, 238] width 230 height 270
type textarea "helper.setBackground("sand") helper.setBackground("dirt")"
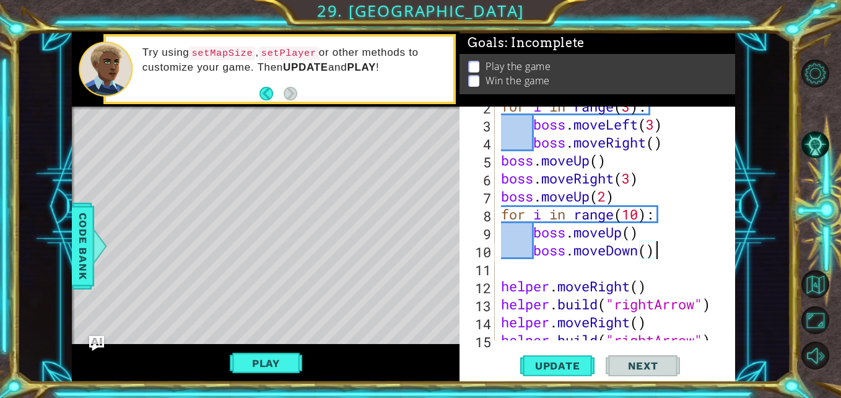
scroll to position [0, 0]
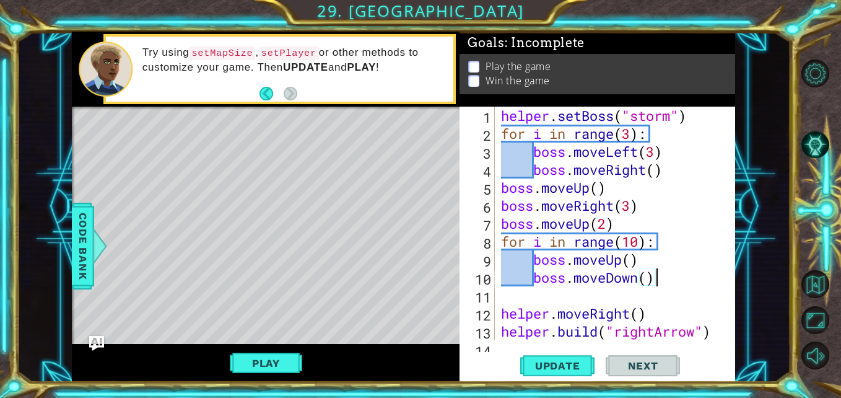
click at [698, 116] on div "helper . setBoss ( "storm" ) for i in range ( 3 ) : boss . moveLeft ( 3 ) boss …" at bounding box center [614, 242] width 230 height 270
type textarea "helper.setBoss("storm")"
click at [502, 115] on div "helper . setBoss ( "storm" ) for i in range ( 3 ) : boss . moveLeft ( 3 ) boss …" at bounding box center [614, 242] width 230 height 270
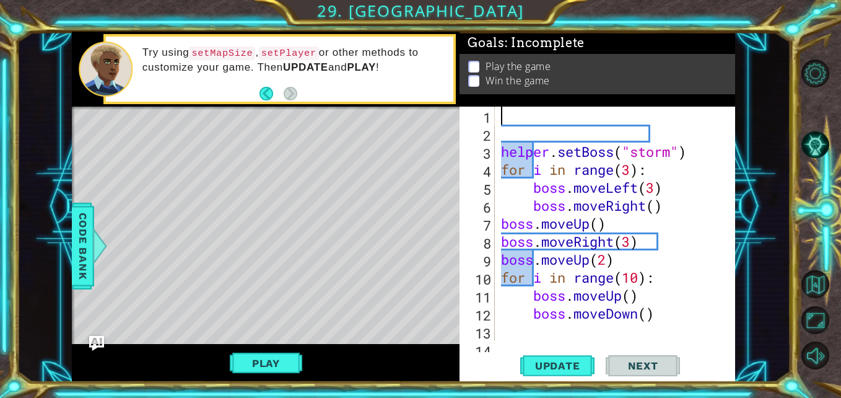
click at [501, 117] on div "helper . setBoss ( "storm" ) for i in range ( 3 ) : boss . moveLeft ( 3 ) boss …" at bounding box center [614, 242] width 230 height 270
paste textarea "helper.setBackground("dirt")"
type textarea "helper.setBackground("dirt")"
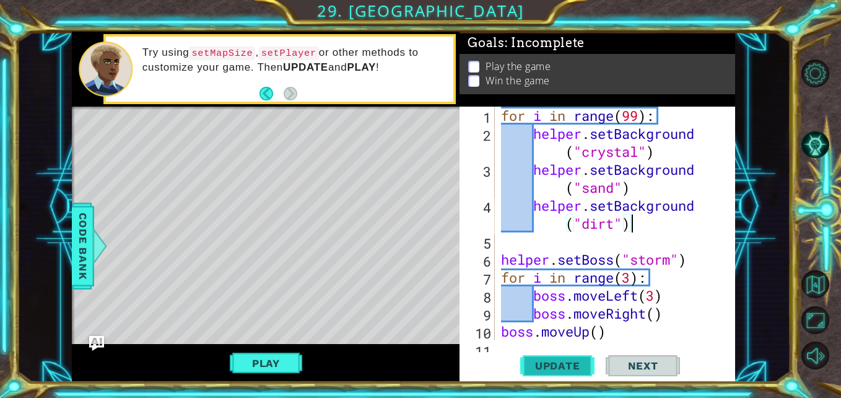
click at [579, 367] on span "Update" at bounding box center [558, 365] width 70 height 12
click at [270, 366] on button "Play" at bounding box center [266, 363] width 72 height 24
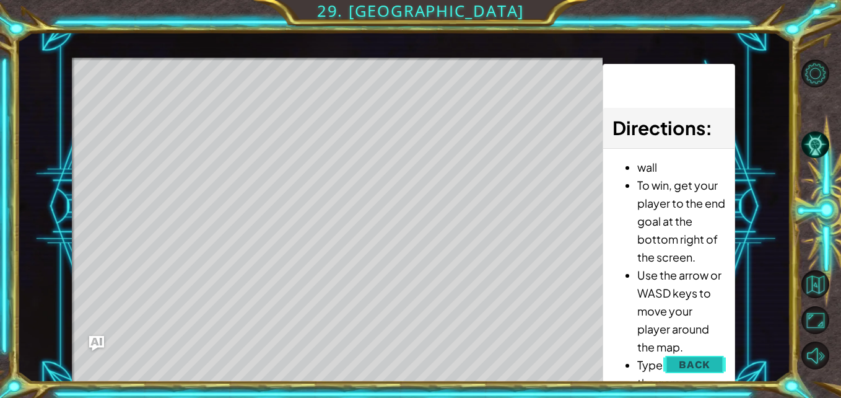
click at [687, 366] on span "Back" at bounding box center [695, 364] width 32 height 12
